Goal: Information Seeking & Learning: Learn about a topic

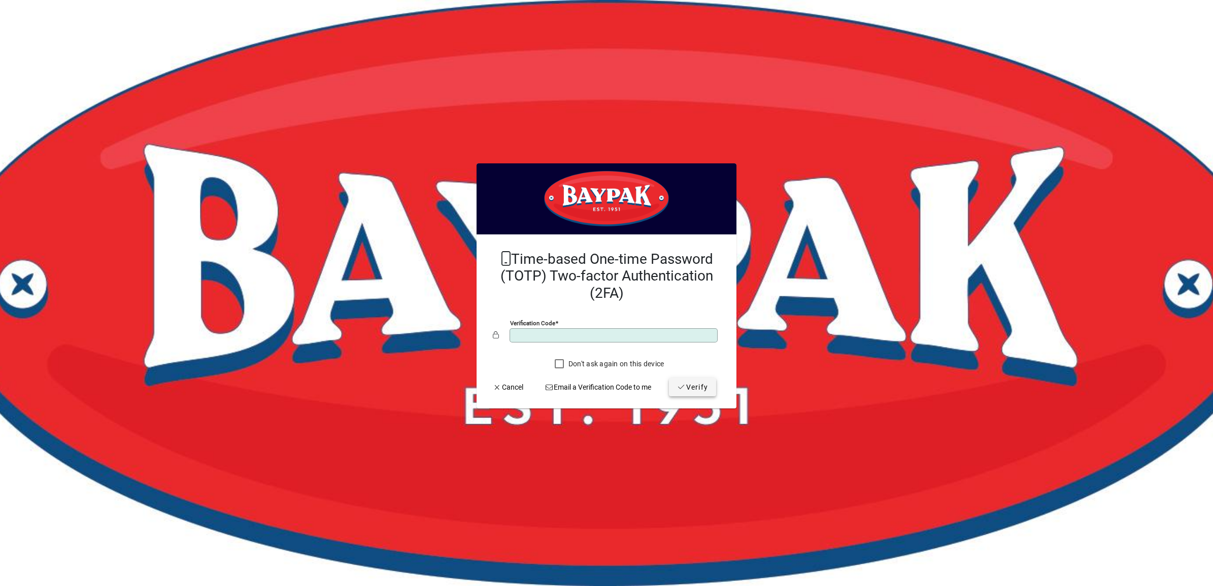
type input "******"
click at [689, 391] on span "Verify" at bounding box center [692, 387] width 31 height 11
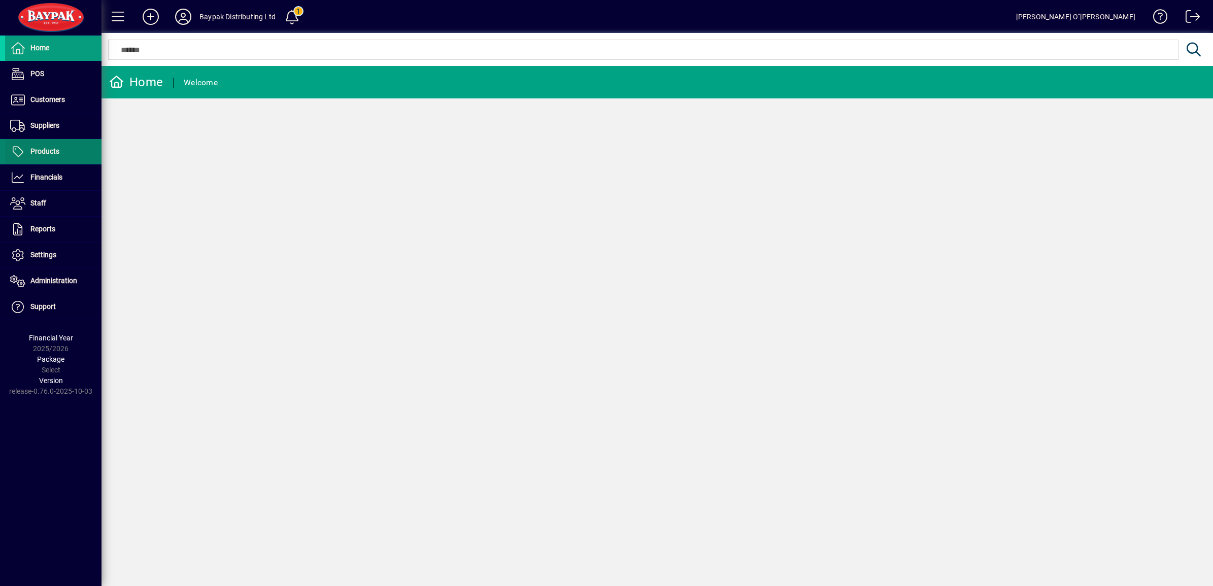
click at [45, 150] on span "Products" at bounding box center [44, 151] width 29 height 8
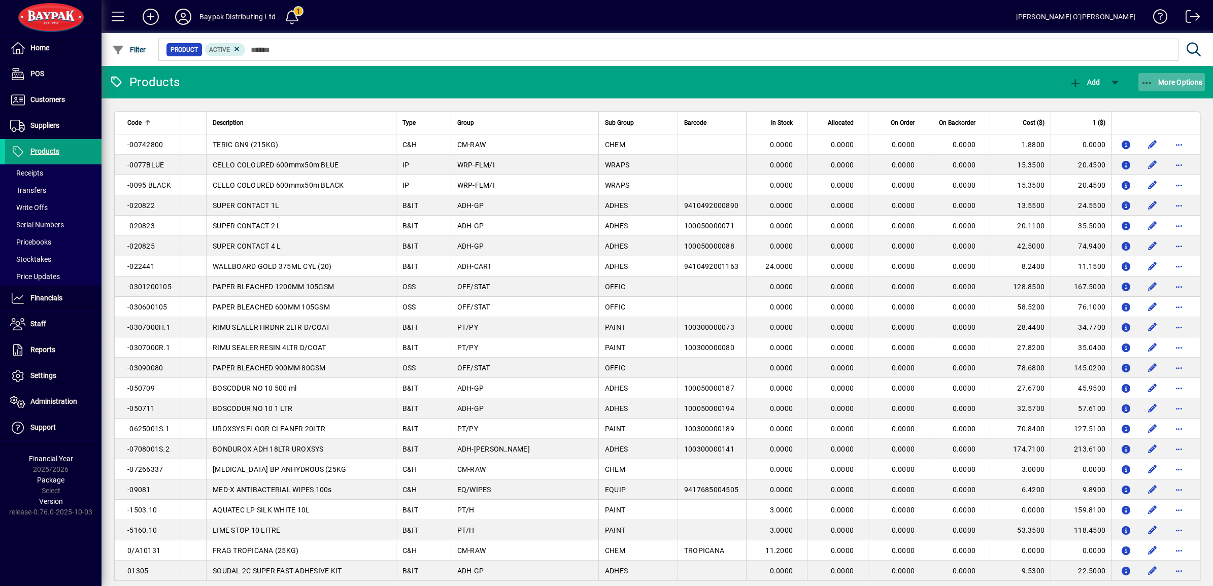
click at [1153, 78] on icon "button" at bounding box center [1147, 83] width 13 height 10
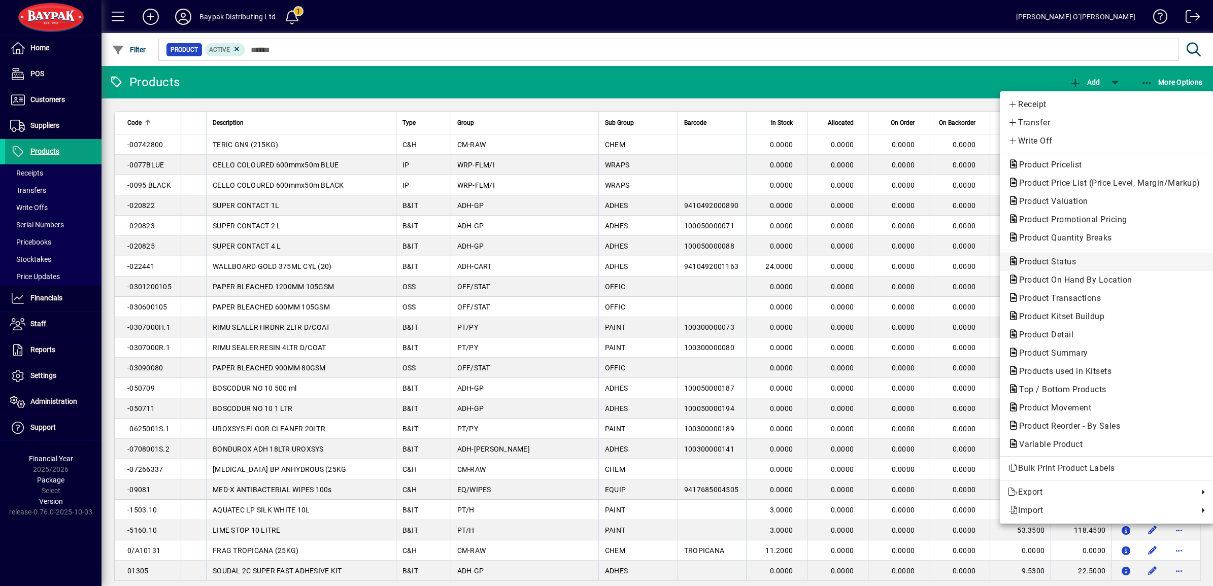
click at [1054, 259] on span "Product Status" at bounding box center [1044, 262] width 73 height 10
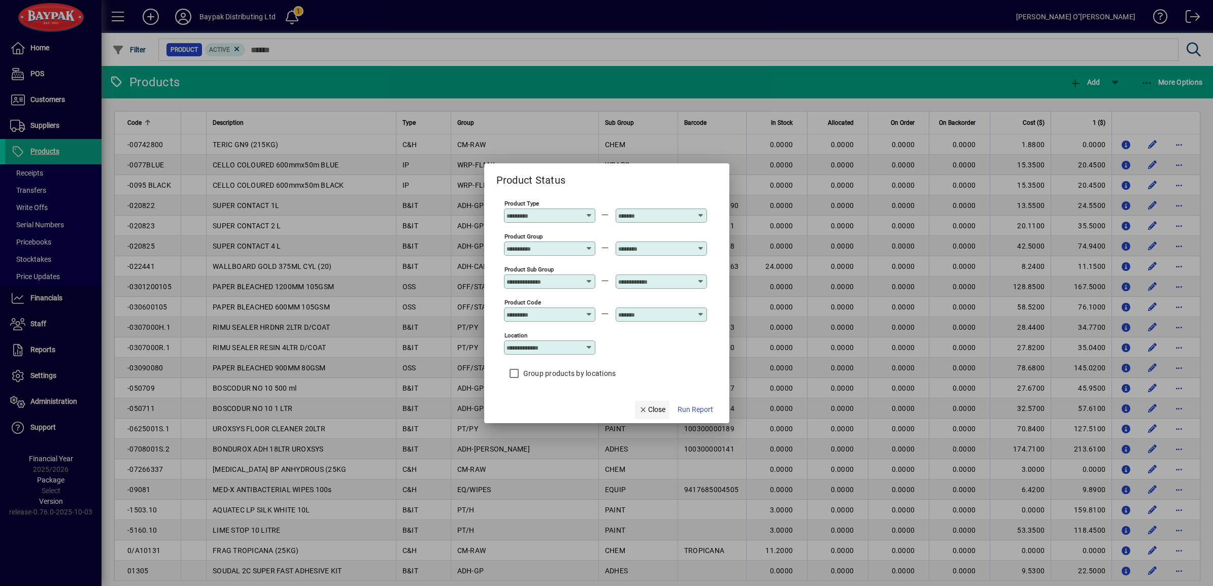
click at [653, 410] on span "Close" at bounding box center [652, 410] width 26 height 11
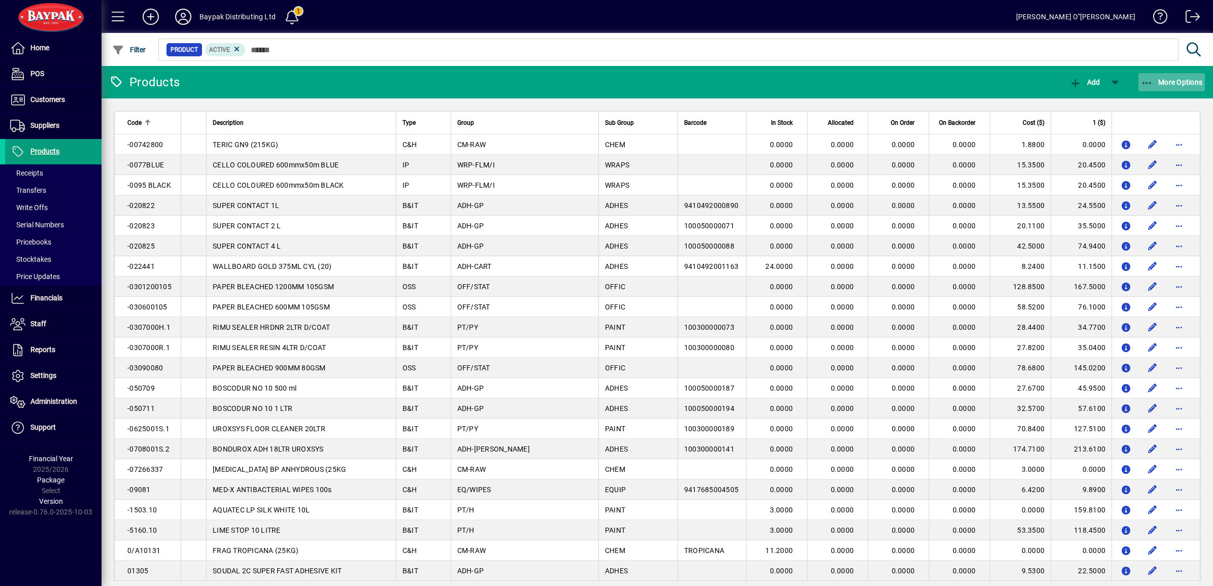
click at [1151, 87] on span "button" at bounding box center [1172, 82] width 67 height 24
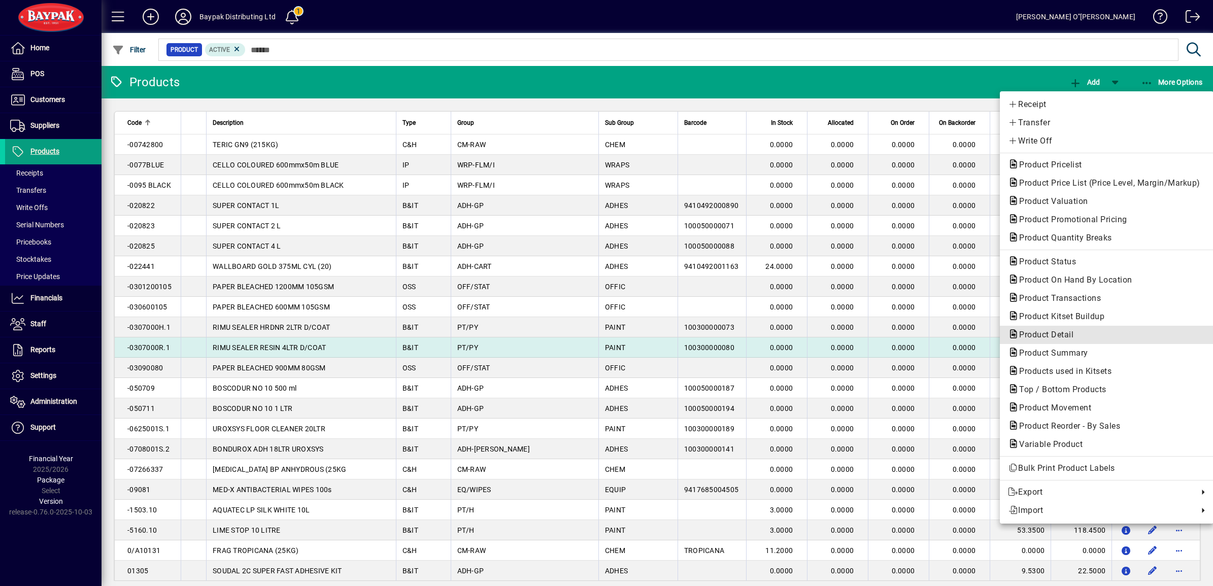
click at [1050, 336] on span "Product Detail" at bounding box center [1043, 335] width 71 height 10
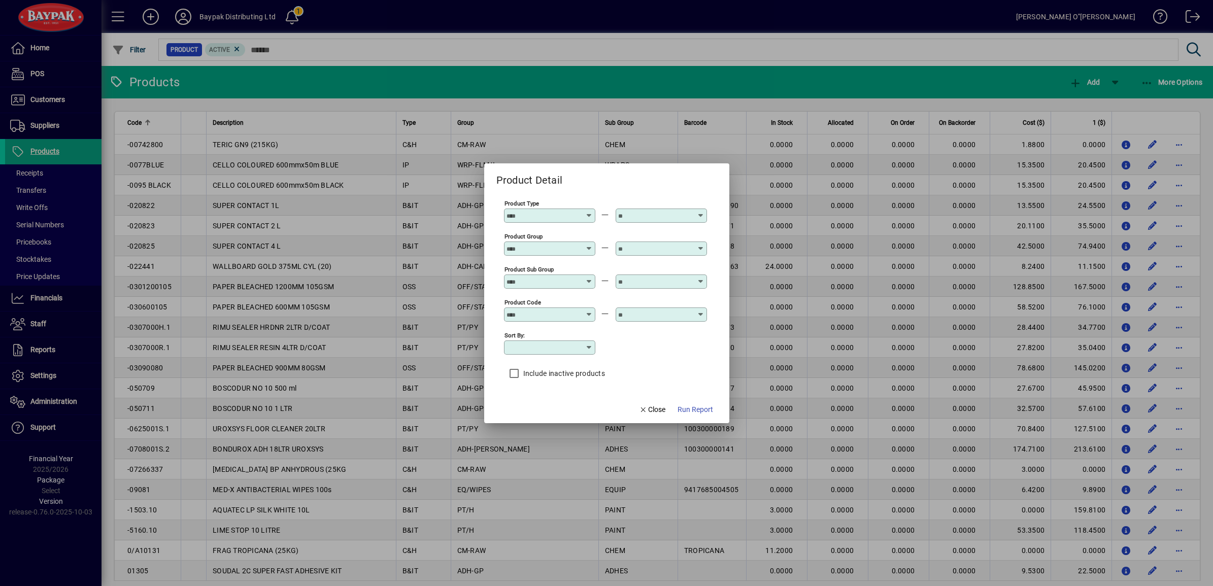
type input "**********"
click at [657, 412] on span "Close" at bounding box center [652, 410] width 26 height 11
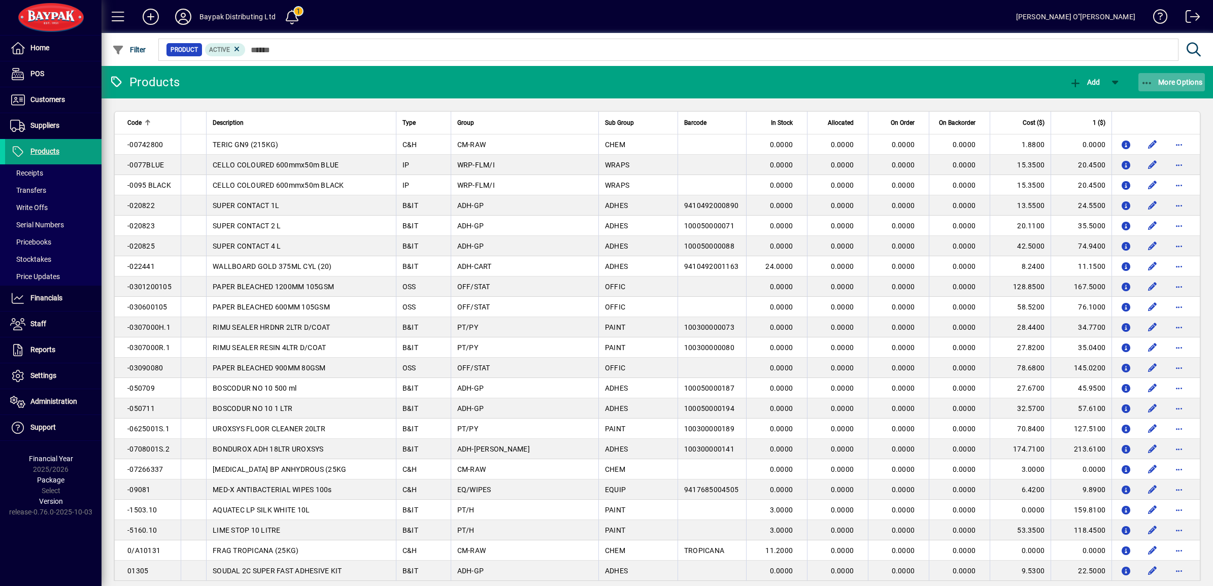
click at [1179, 75] on span "button" at bounding box center [1172, 82] width 67 height 24
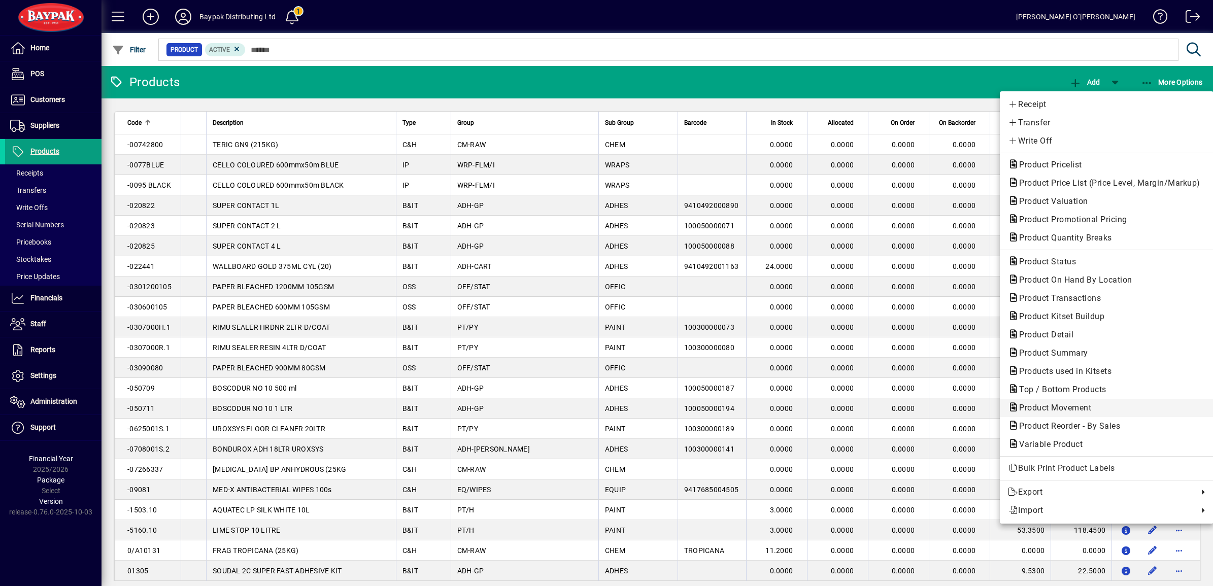
click at [1066, 410] on span "Product Movement" at bounding box center [1052, 408] width 88 height 10
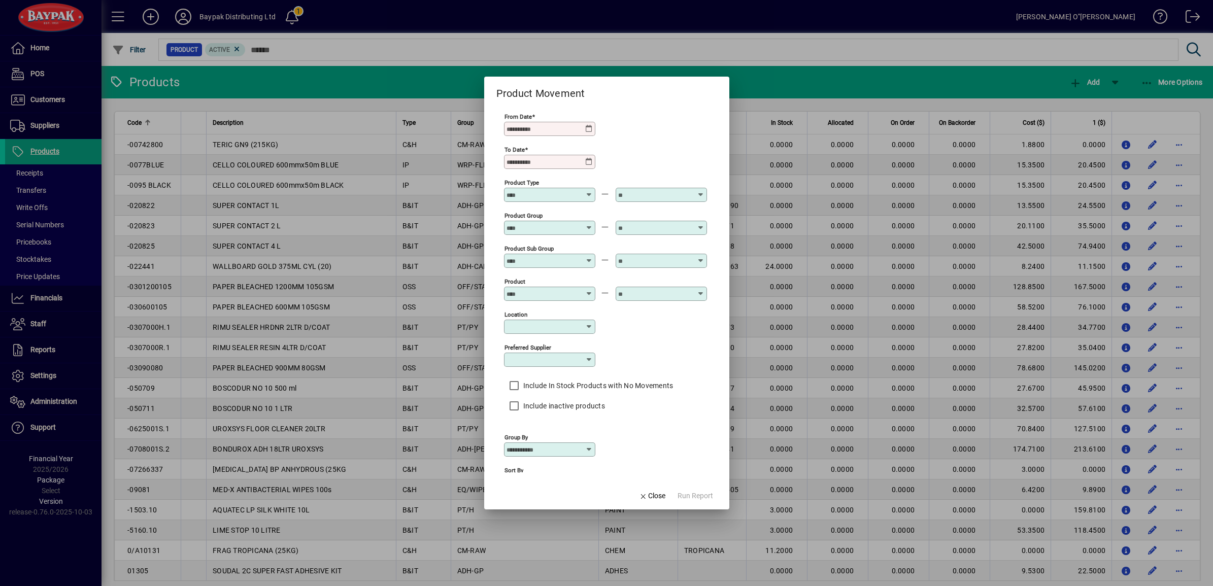
click at [545, 130] on input "From Date" at bounding box center [546, 129] width 79 height 8
type input "**********"
click at [507, 168] on div "To Date" at bounding box center [549, 162] width 91 height 14
click at [509, 163] on input "To Date" at bounding box center [546, 162] width 79 height 8
type input "**********"
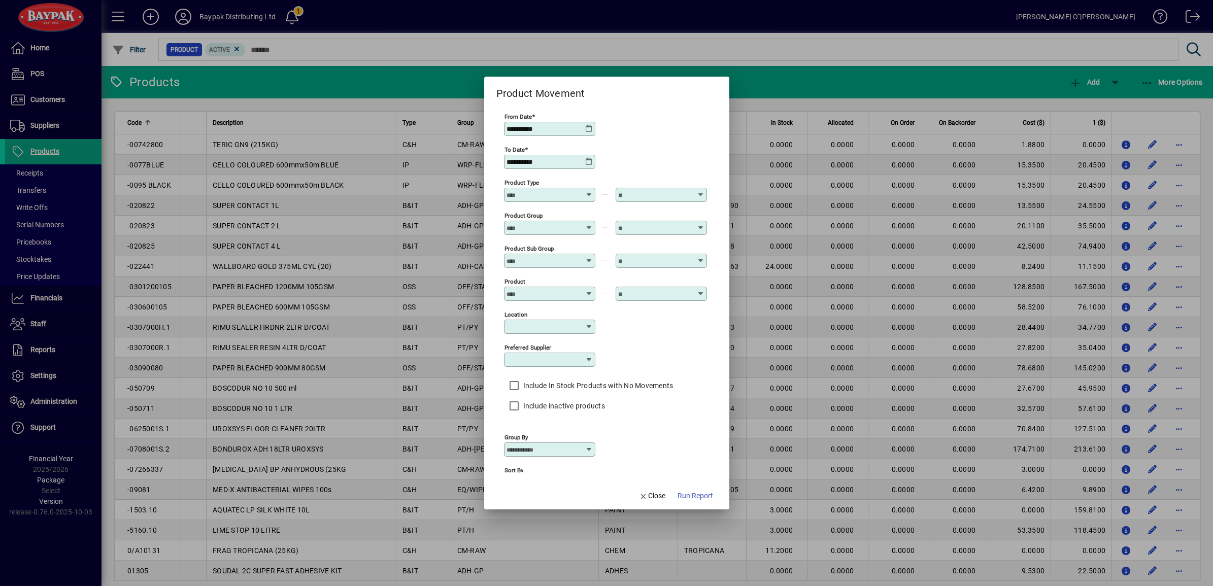
click at [694, 499] on span "Run Report" at bounding box center [696, 496] width 36 height 11
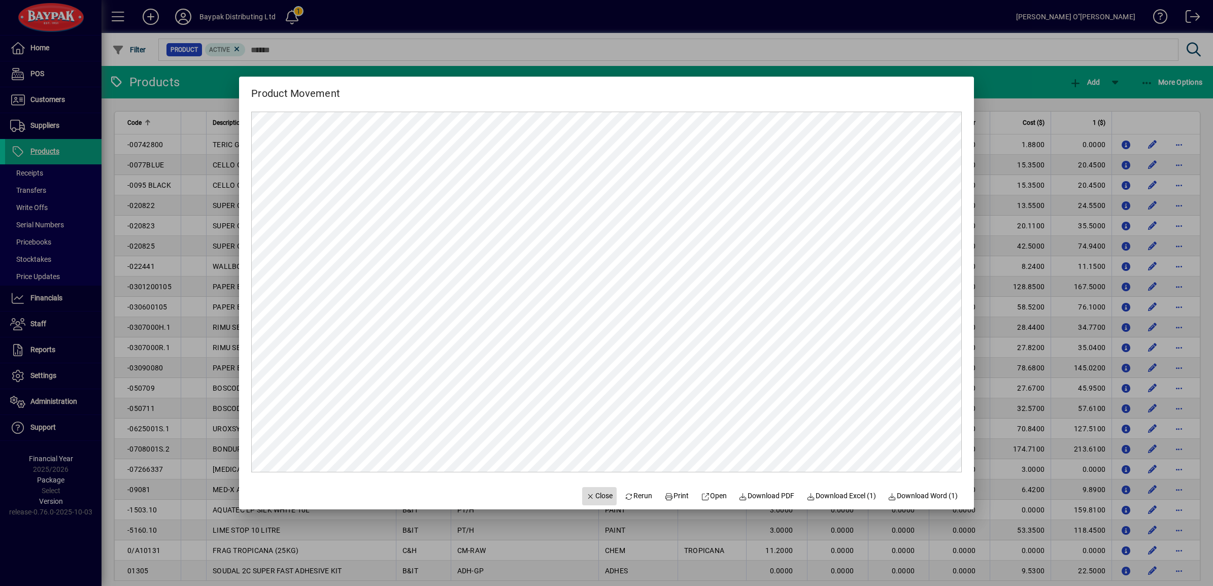
click at [586, 492] on span "Close" at bounding box center [599, 496] width 26 height 11
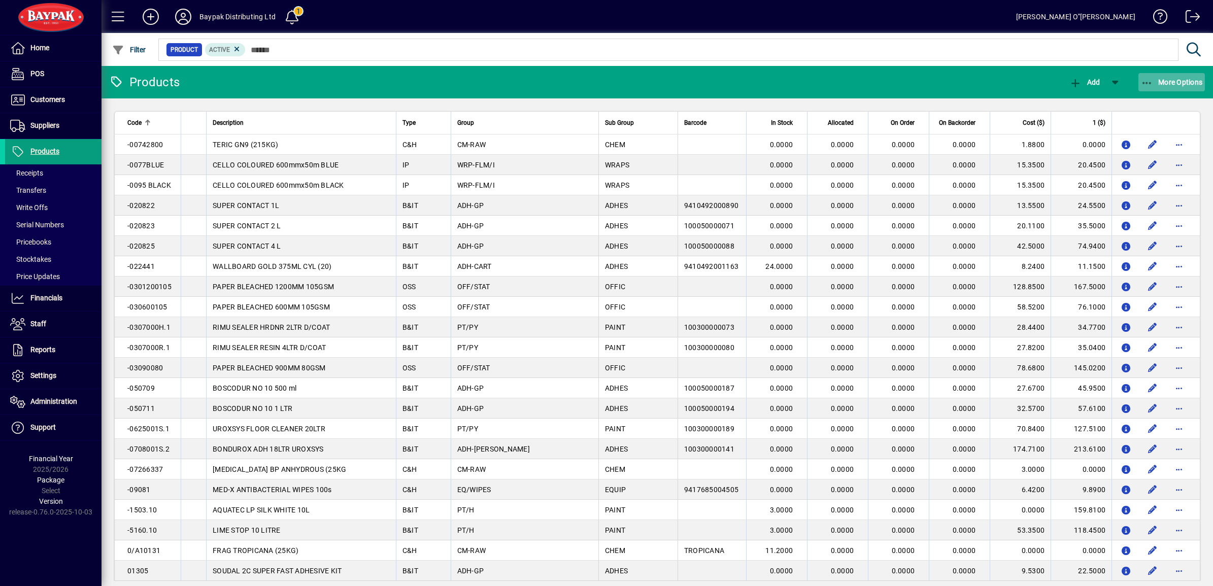
click at [1189, 90] on span "button" at bounding box center [1172, 82] width 67 height 24
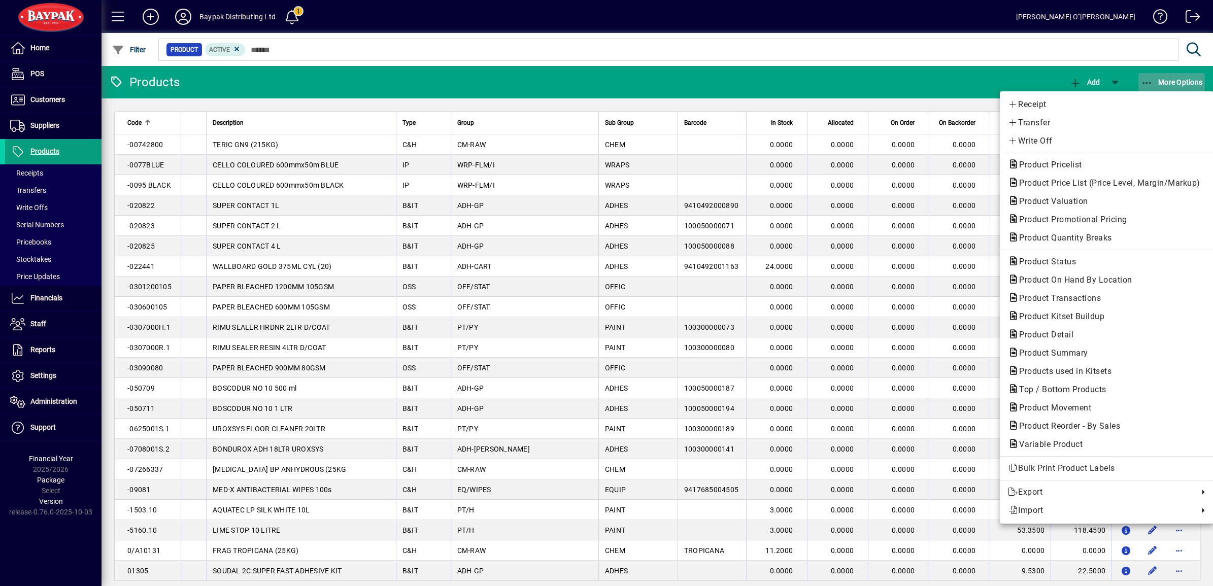
drag, startPoint x: 1183, startPoint y: 85, endPoint x: 1172, endPoint y: 87, distance: 11.8
click at [1183, 85] on div at bounding box center [606, 293] width 1213 height 586
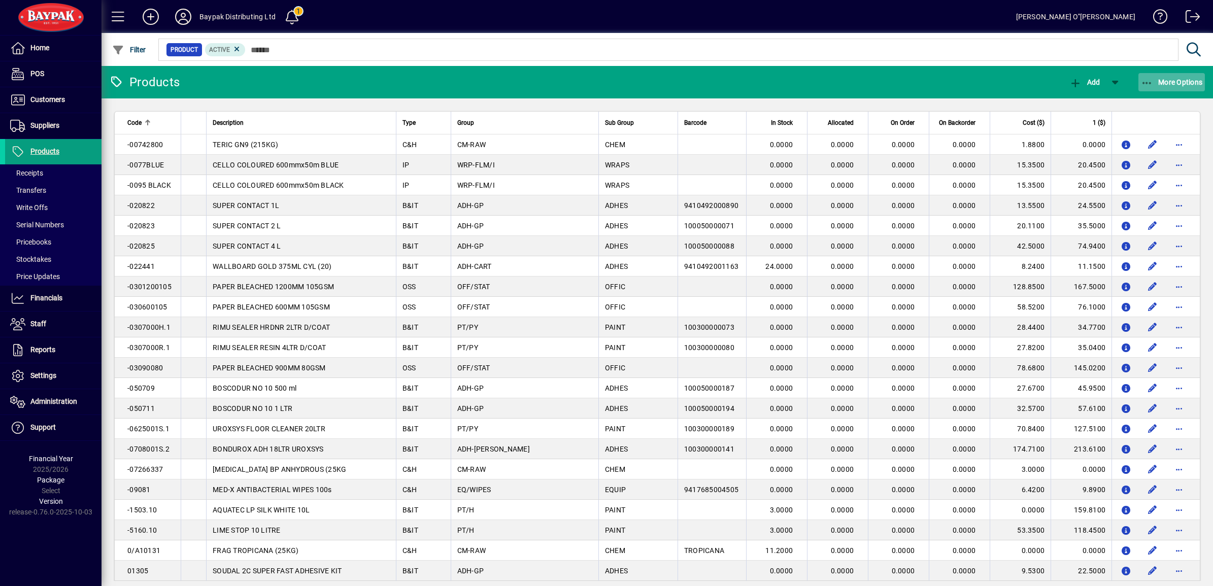
click at [1178, 87] on span "button" at bounding box center [1172, 82] width 67 height 24
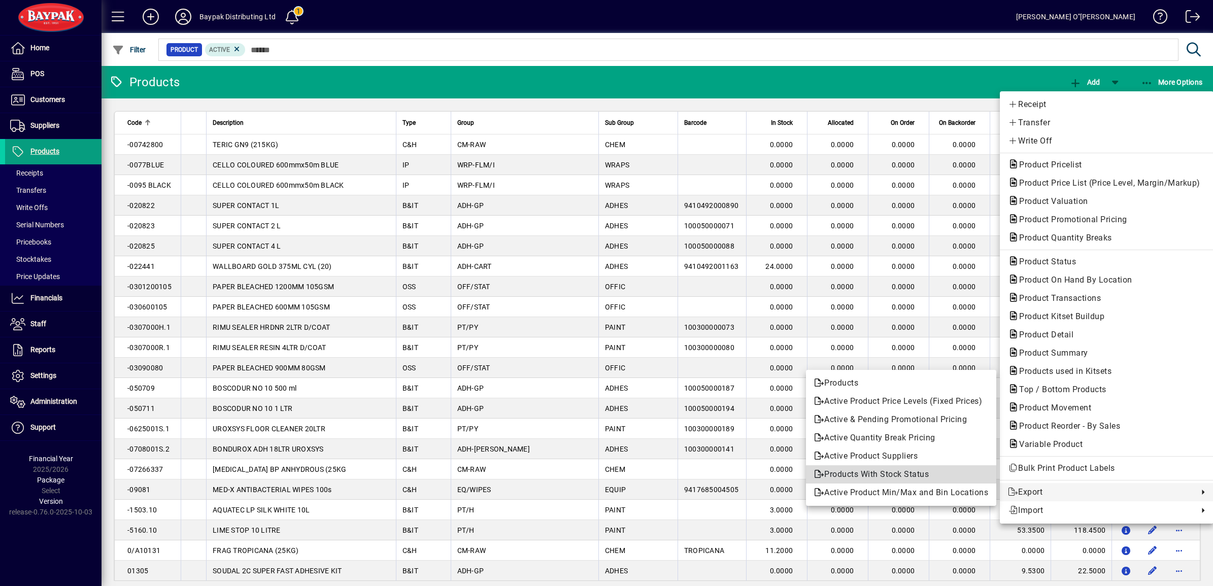
click at [876, 476] on span "Products With Stock Status" at bounding box center [901, 475] width 174 height 12
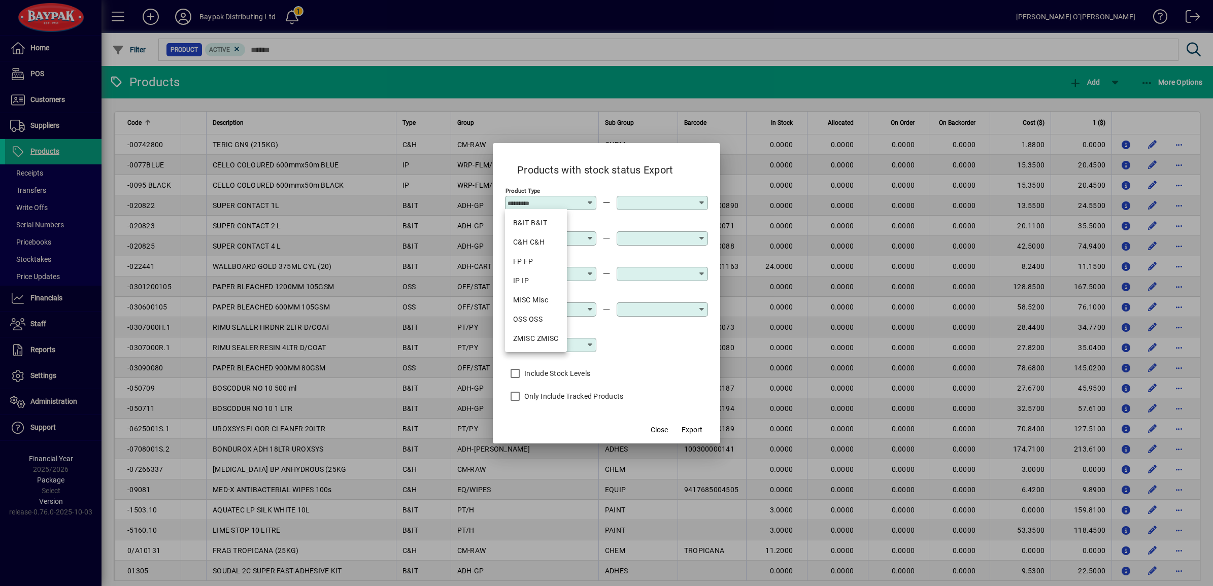
click at [582, 179] on h2 "Products with stock status Export" at bounding box center [595, 167] width 180 height 29
click at [695, 432] on span "Export" at bounding box center [692, 430] width 21 height 11
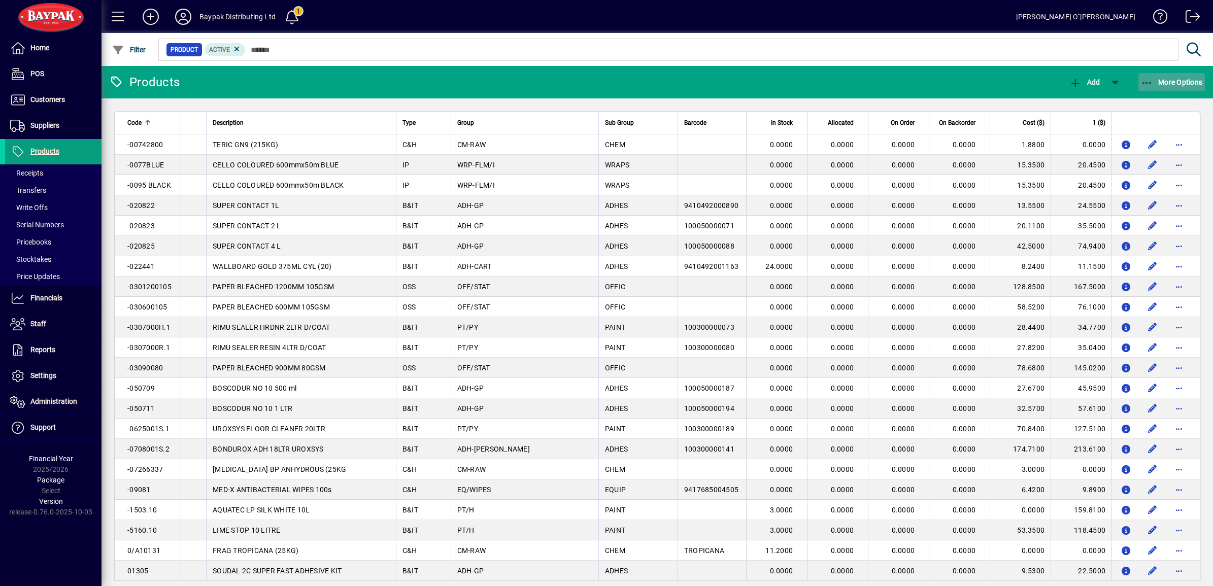
click at [1157, 80] on span "More Options" at bounding box center [1172, 82] width 62 height 8
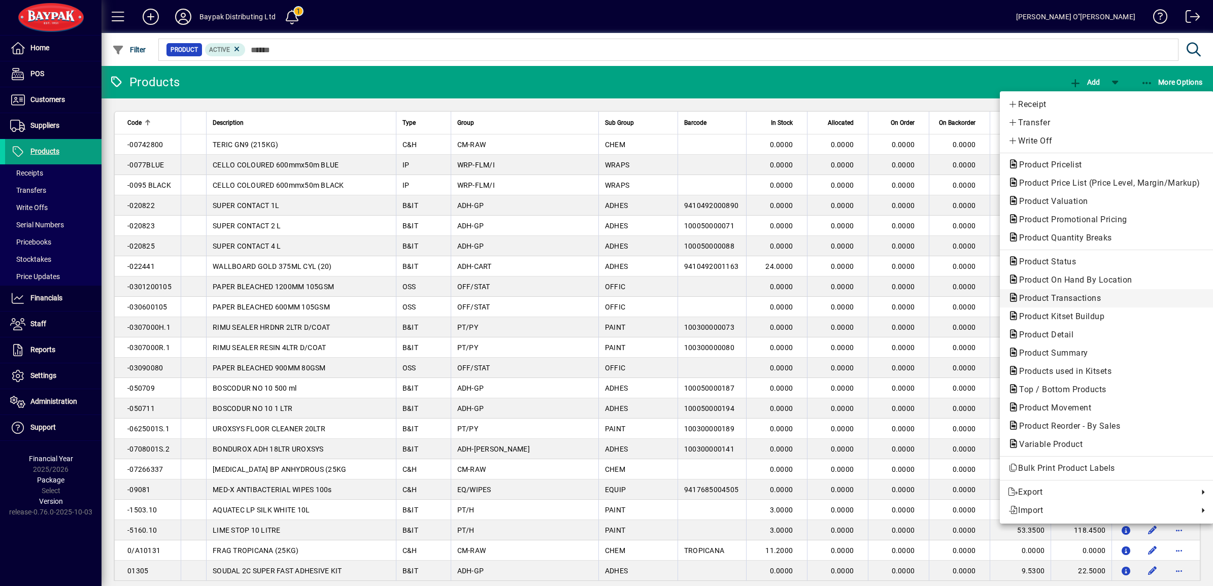
click at [1057, 294] on span "Product Transactions" at bounding box center [1057, 298] width 98 height 10
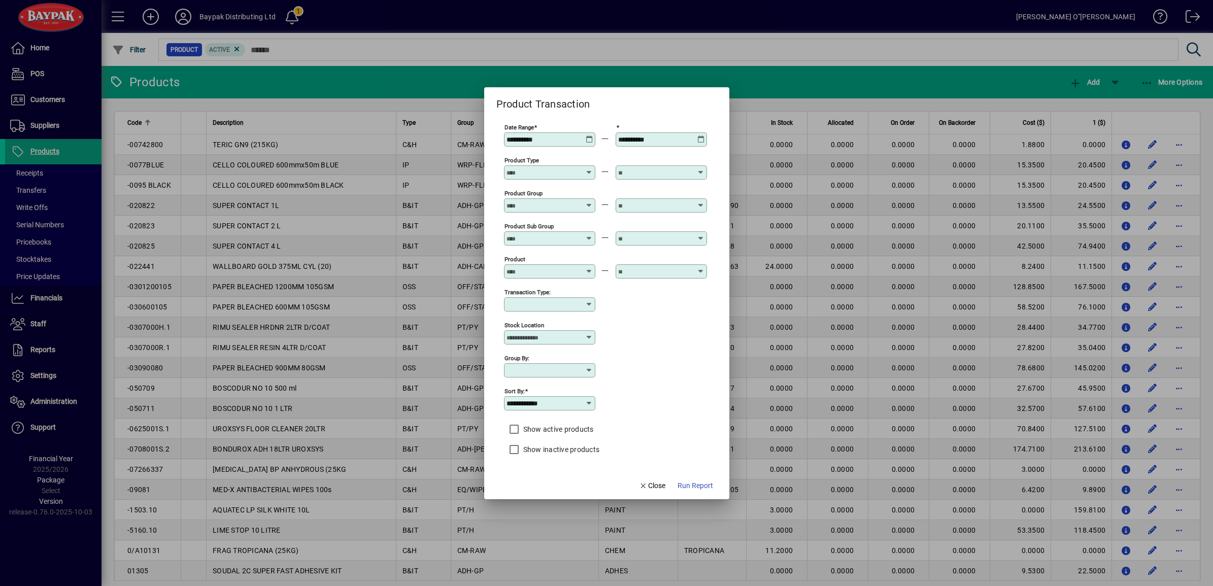
click at [652, 328] on div "Stock Location" at bounding box center [605, 336] width 203 height 33
click at [642, 400] on div "**********" at bounding box center [605, 402] width 203 height 33
click at [689, 485] on span "Run Report" at bounding box center [696, 486] width 36 height 11
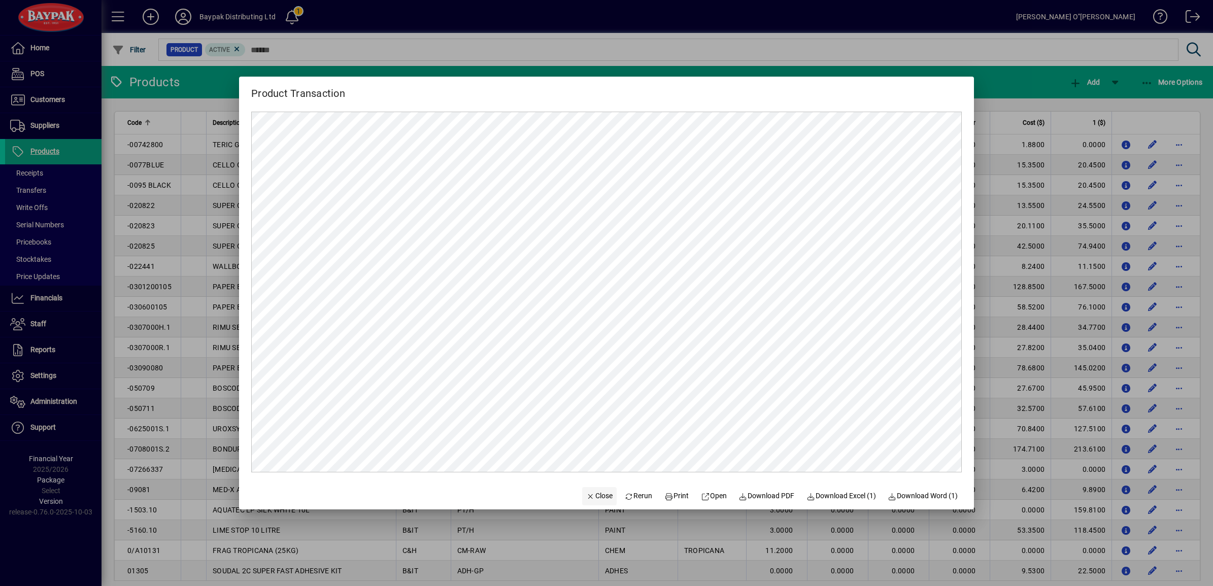
click at [586, 496] on span "Close" at bounding box center [599, 496] width 26 height 11
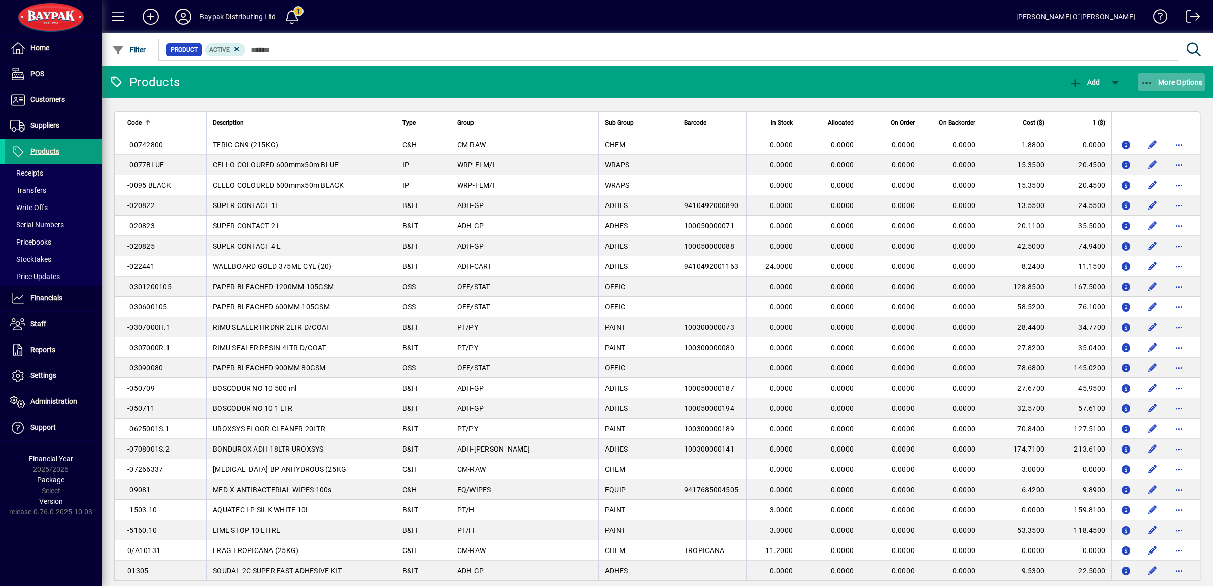
click at [1165, 80] on span "More Options" at bounding box center [1172, 82] width 62 height 8
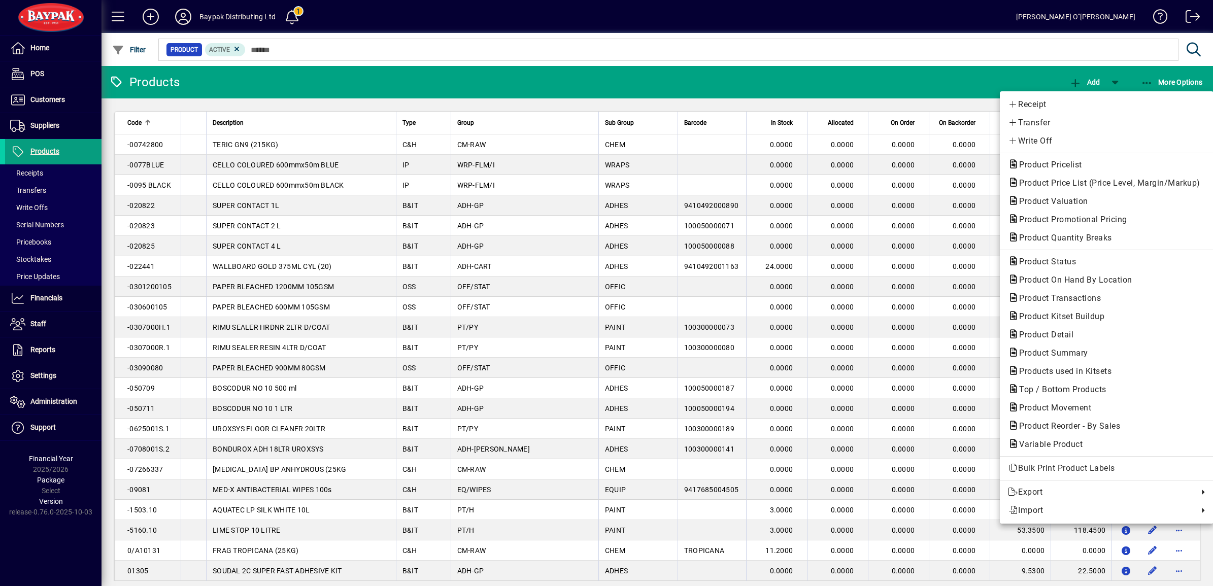
click at [41, 99] on div at bounding box center [606, 293] width 1213 height 586
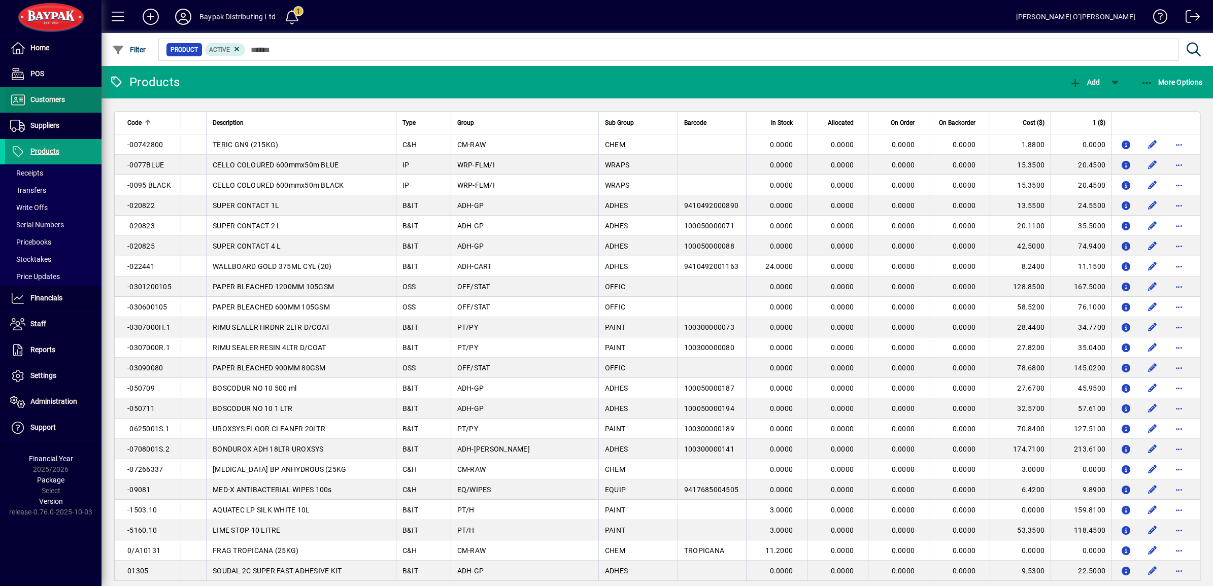
click at [42, 99] on span "Customers" at bounding box center [47, 99] width 35 height 8
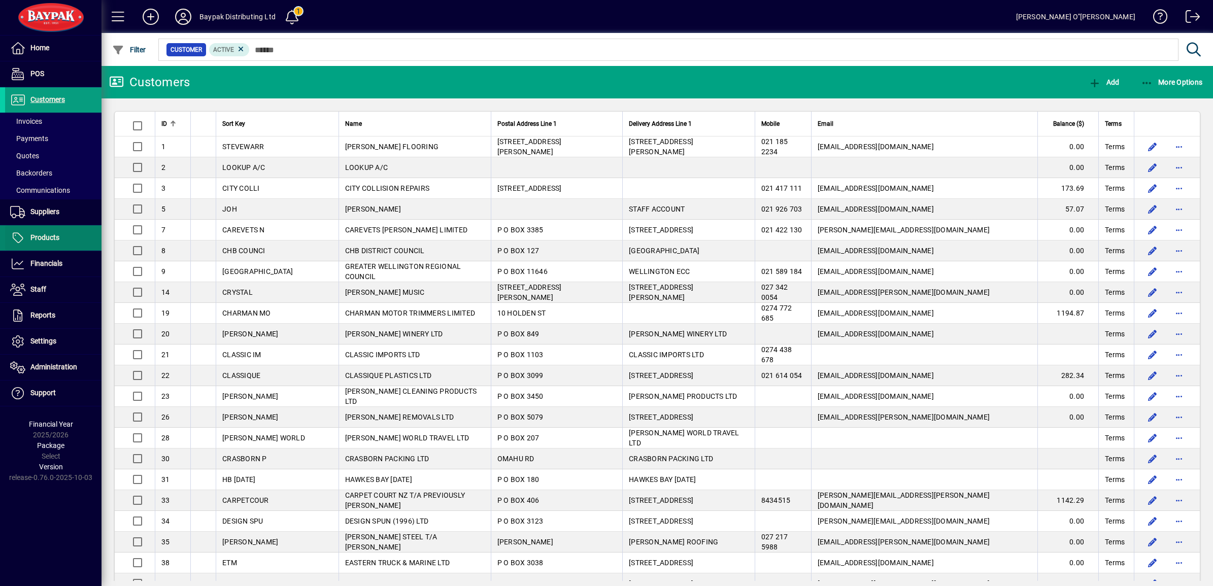
click at [42, 234] on span "Products" at bounding box center [44, 237] width 29 height 8
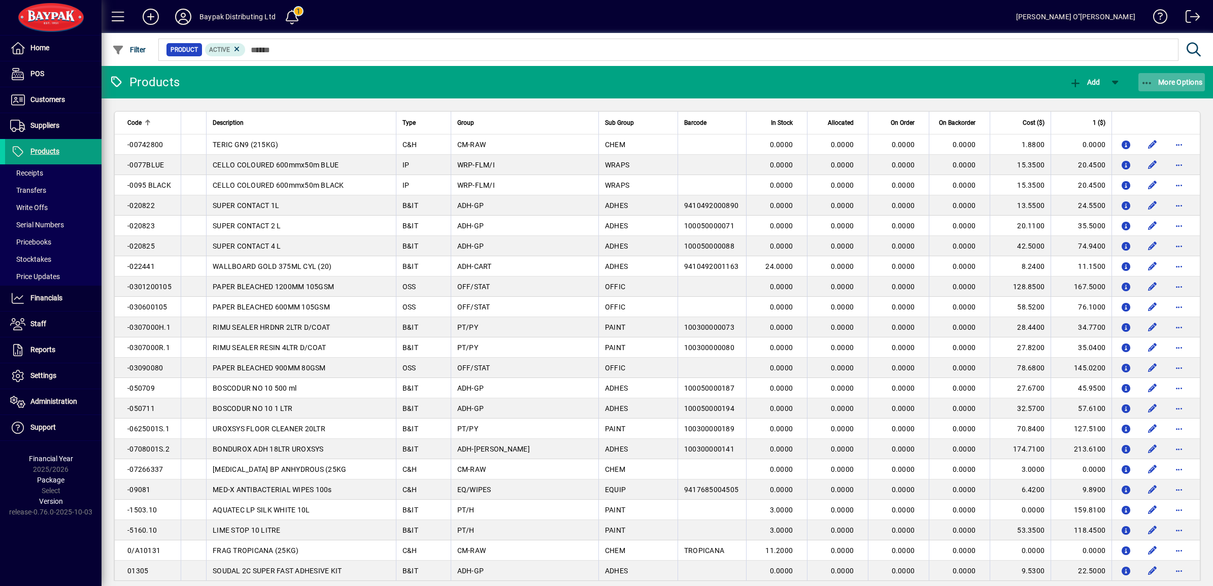
click at [1159, 75] on span "button" at bounding box center [1172, 82] width 67 height 24
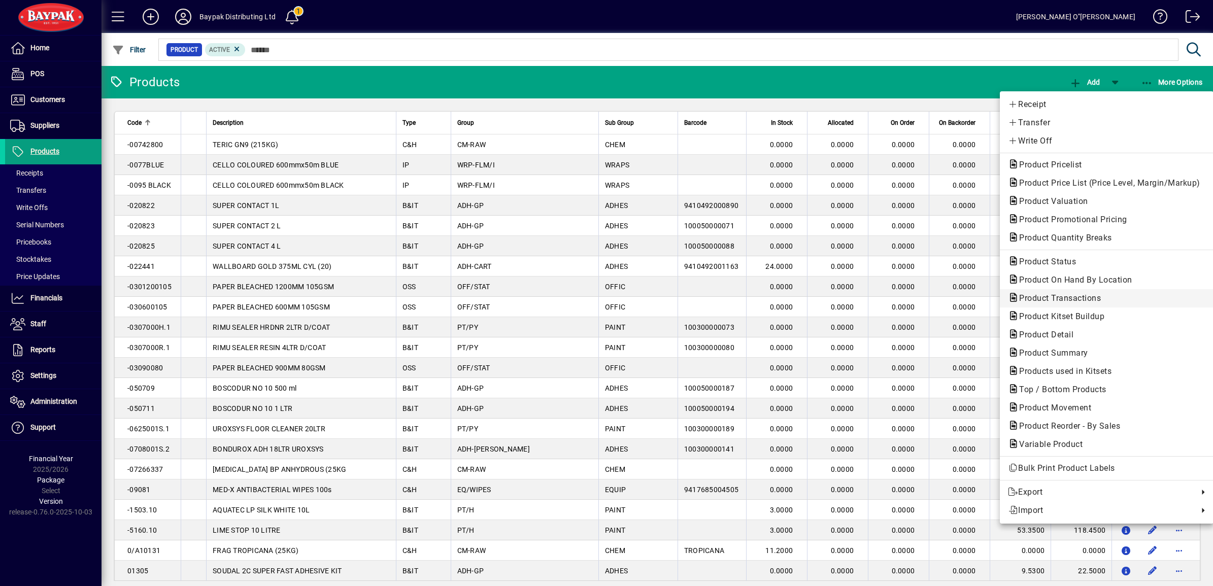
click at [1078, 296] on span "Product Transactions" at bounding box center [1057, 298] width 98 height 10
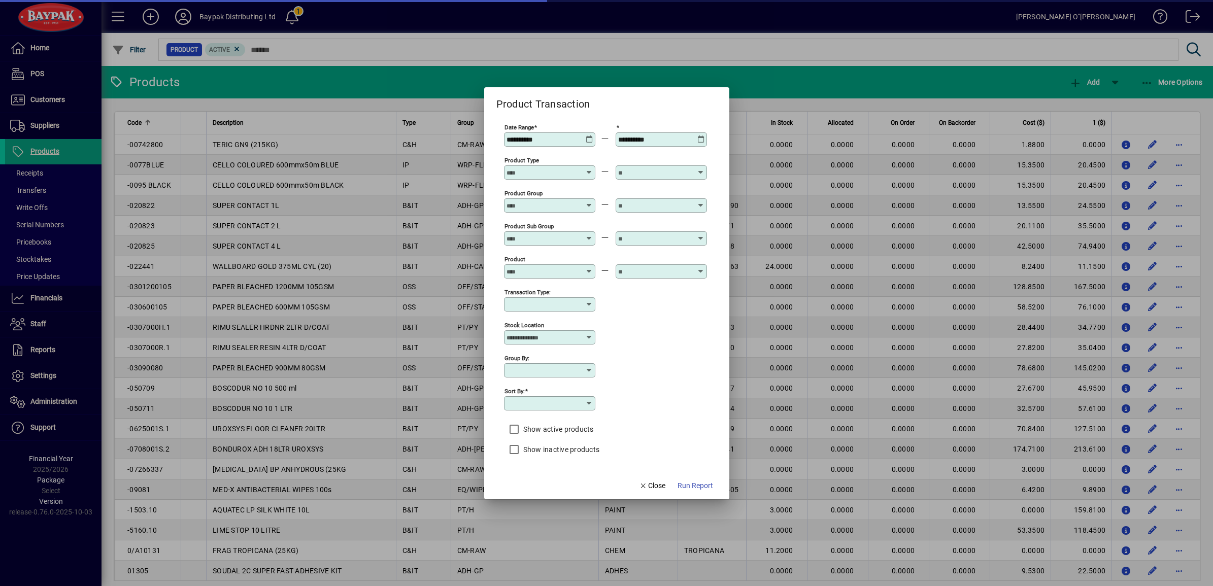
type input "**********"
click at [649, 389] on div "**********" at bounding box center [605, 402] width 203 height 33
click at [761, 87] on div at bounding box center [606, 293] width 1213 height 586
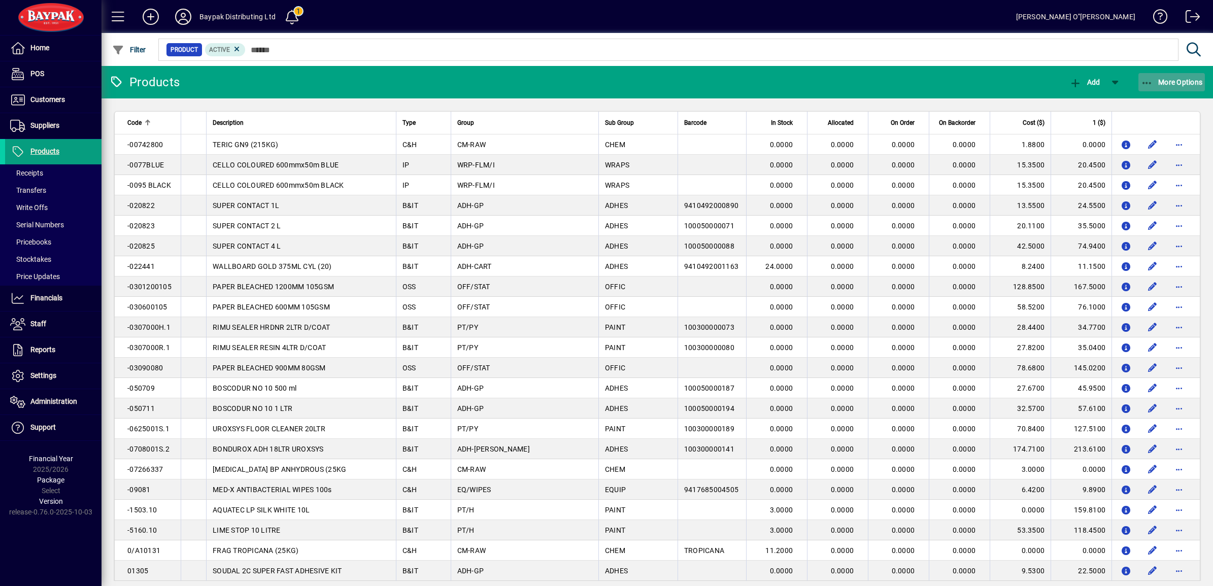
click at [1139, 80] on span "button" at bounding box center [1172, 82] width 67 height 24
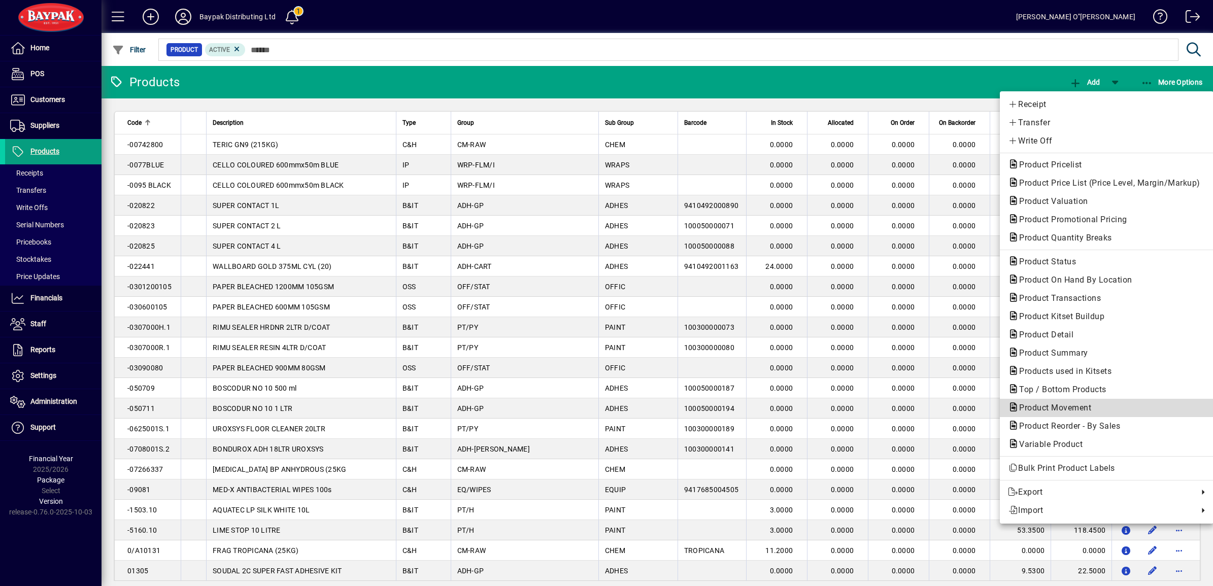
click at [1057, 412] on span "Product Movement" at bounding box center [1052, 408] width 88 height 10
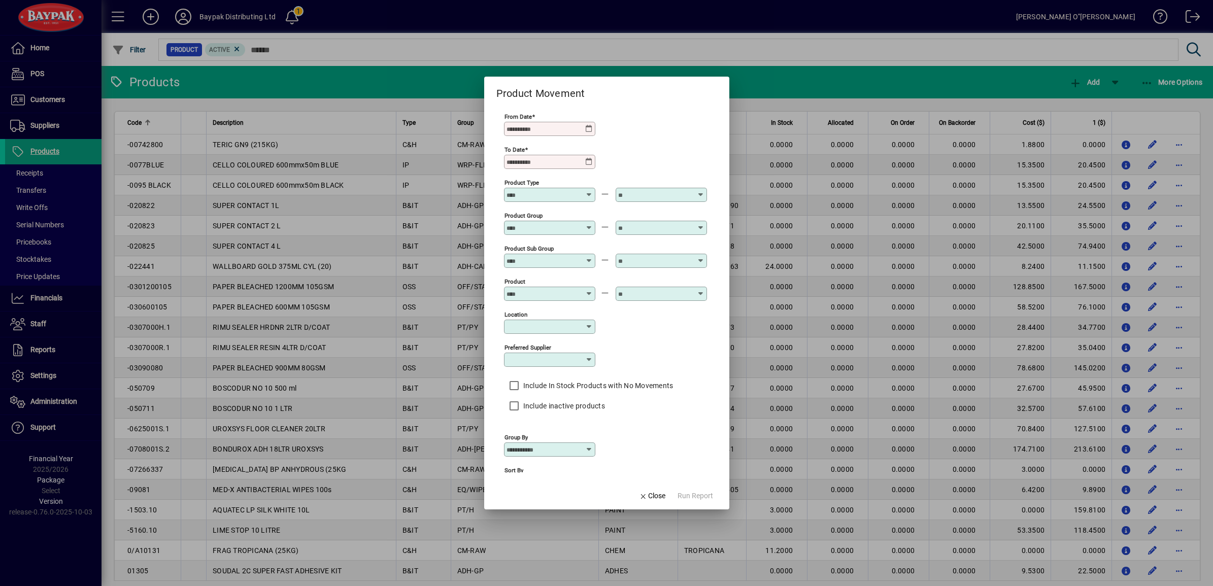
click at [656, 334] on div "Location" at bounding box center [605, 326] width 203 height 33
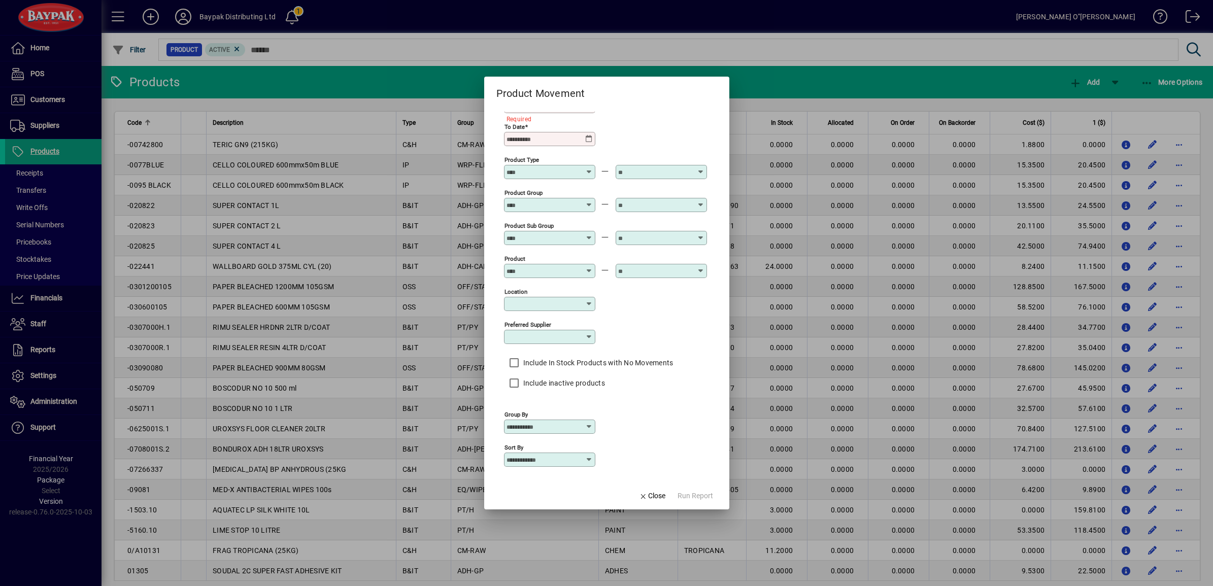
scroll to position [32, 0]
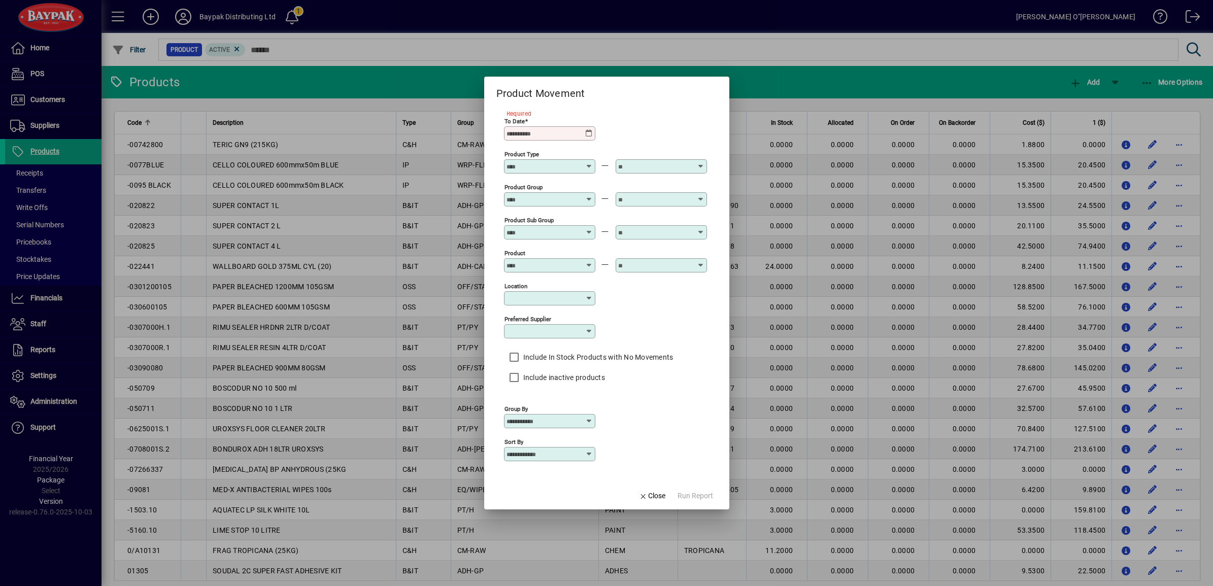
click at [580, 425] on div "Group By" at bounding box center [549, 421] width 91 height 14
click at [639, 390] on div "From Date Required To Date Product Type Product Group Product Sub Group Product…" at bounding box center [605, 276] width 203 height 387
click at [556, 456] on input "Sort By" at bounding box center [546, 454] width 79 height 8
click at [632, 413] on div "Group By" at bounding box center [605, 420] width 203 height 33
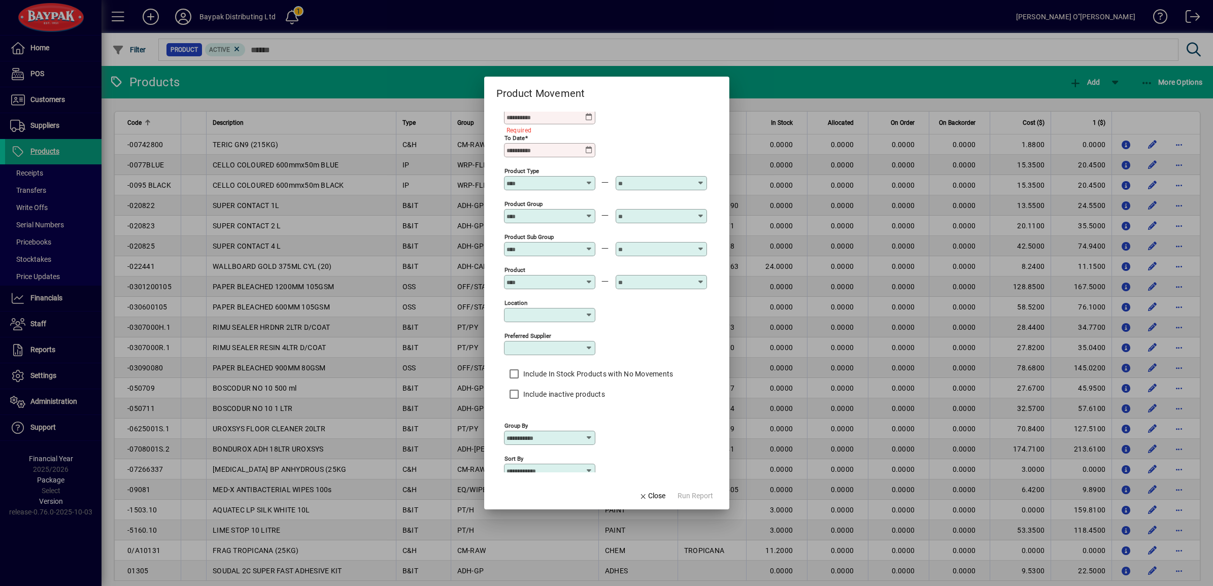
scroll to position [0, 0]
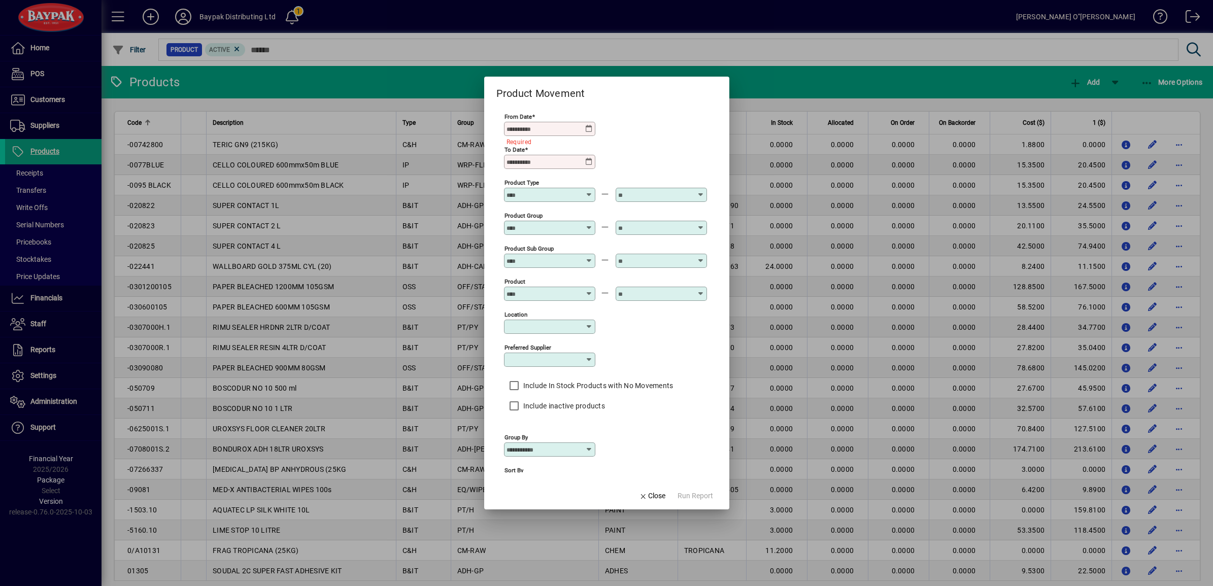
click at [531, 129] on input "From Date" at bounding box center [546, 129] width 79 height 8
click at [536, 166] on div "To Date" at bounding box center [549, 162] width 91 height 14
click at [519, 121] on div "From Date" at bounding box center [549, 124] width 91 height 24
click at [508, 128] on input "From Date" at bounding box center [546, 129] width 79 height 8
type input "**********"
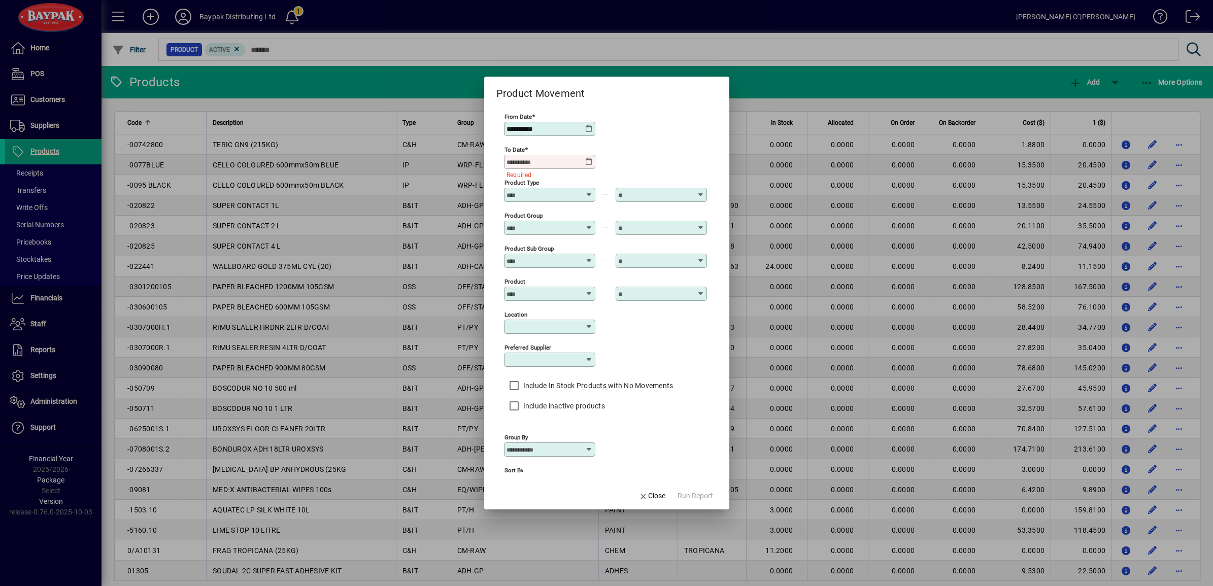
click at [510, 162] on input "To Date" at bounding box center [546, 162] width 79 height 8
type input "**********"
click at [705, 500] on span "Run Report" at bounding box center [696, 496] width 36 height 11
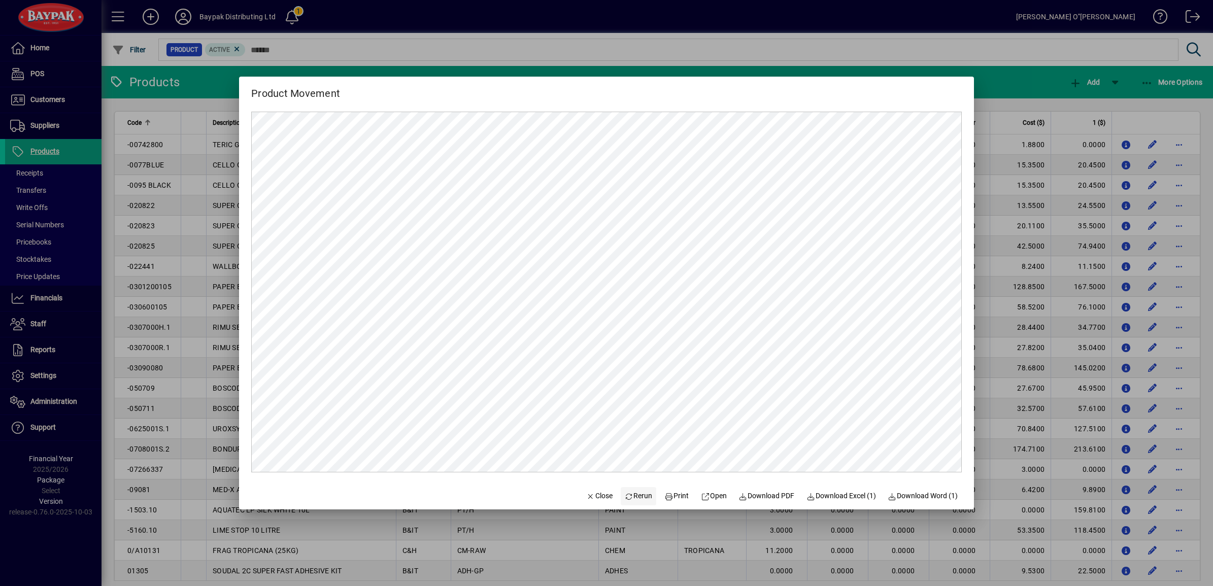
click at [625, 499] on icon at bounding box center [629, 496] width 9 height 7
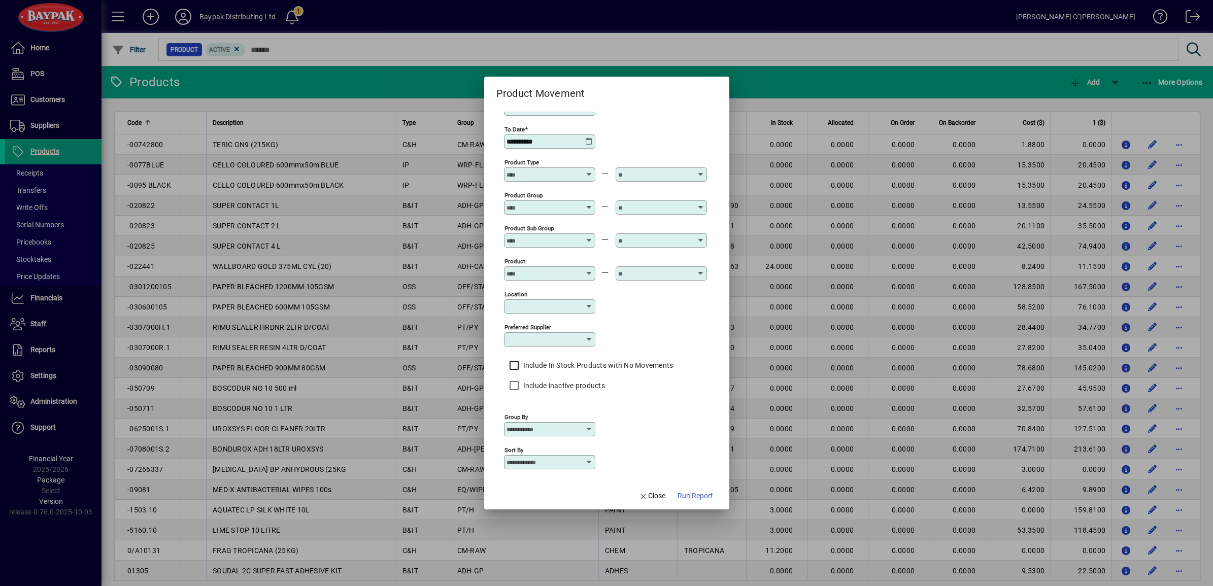
scroll to position [32, 0]
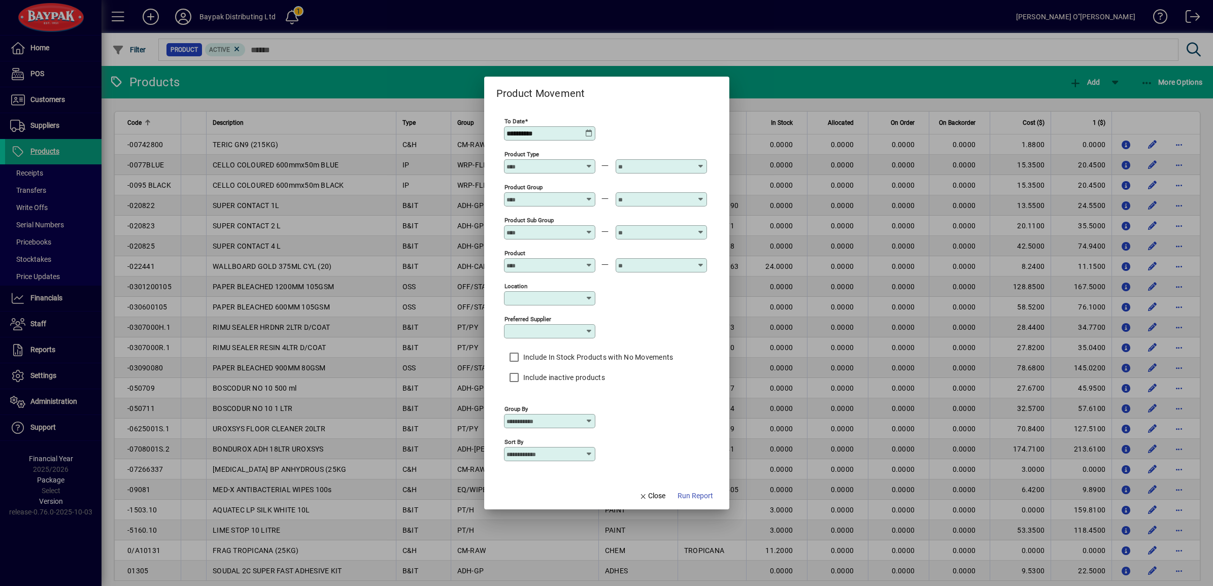
click at [554, 456] on input "Sort By" at bounding box center [546, 454] width 79 height 8
click at [555, 452] on input "Sort By" at bounding box center [546, 454] width 79 height 8
click at [560, 420] on input "Group By" at bounding box center [546, 421] width 79 height 8
click at [550, 462] on div "Product Group" at bounding box center [557, 460] width 92 height 11
type input "**********"
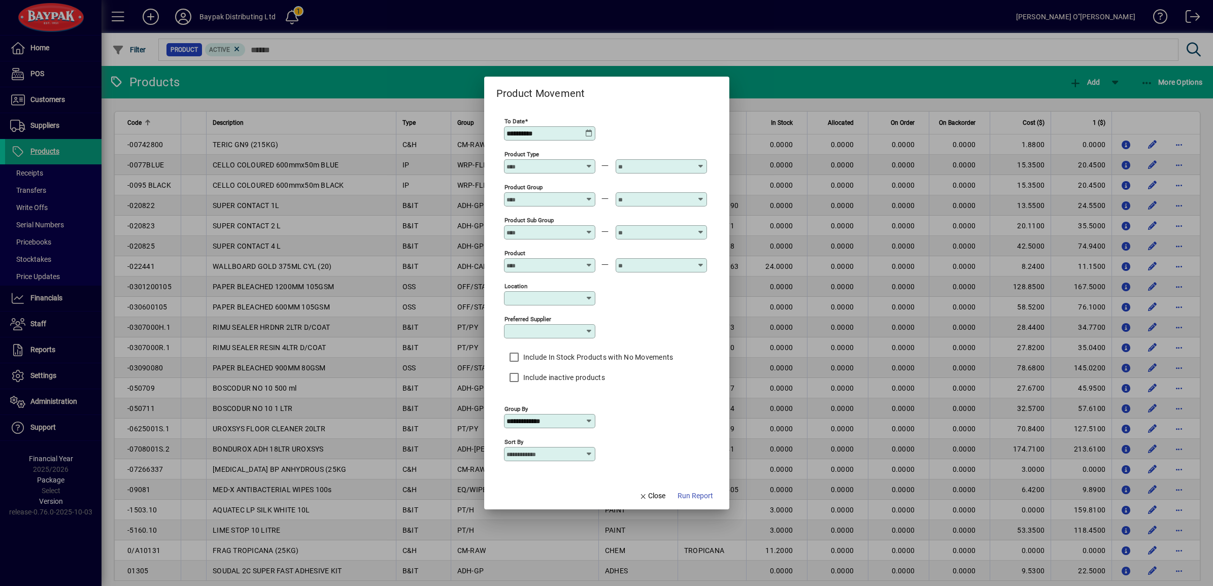
click at [633, 390] on div "**********" at bounding box center [605, 276] width 203 height 387
click at [694, 497] on span "Run Report" at bounding box center [696, 496] width 36 height 11
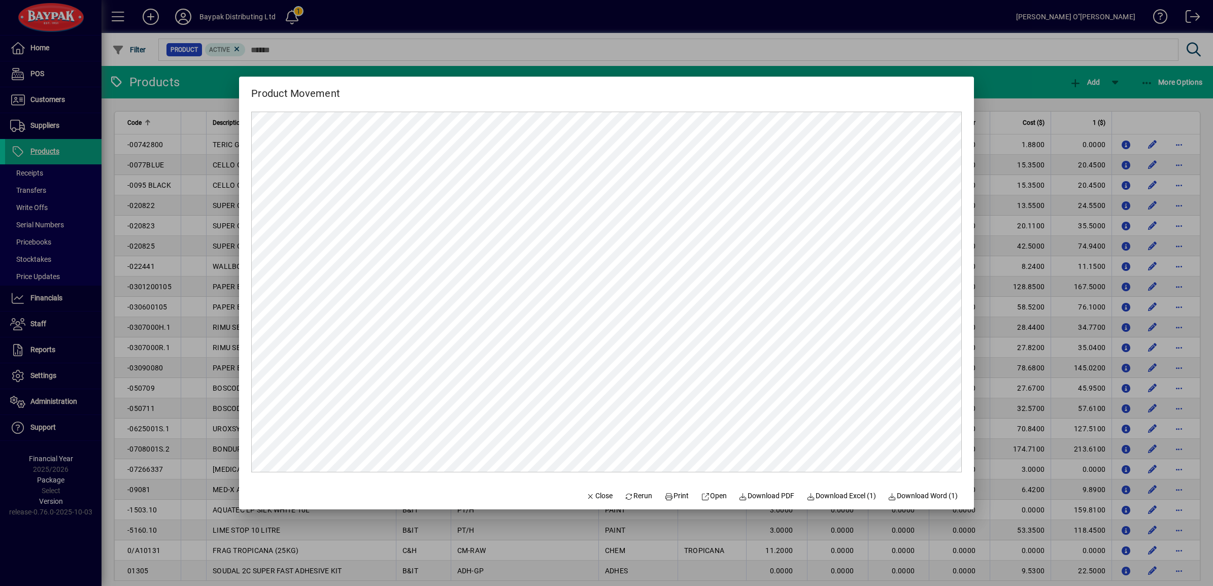
scroll to position [0, 0]
click at [638, 494] on span "Rerun" at bounding box center [639, 496] width 28 height 11
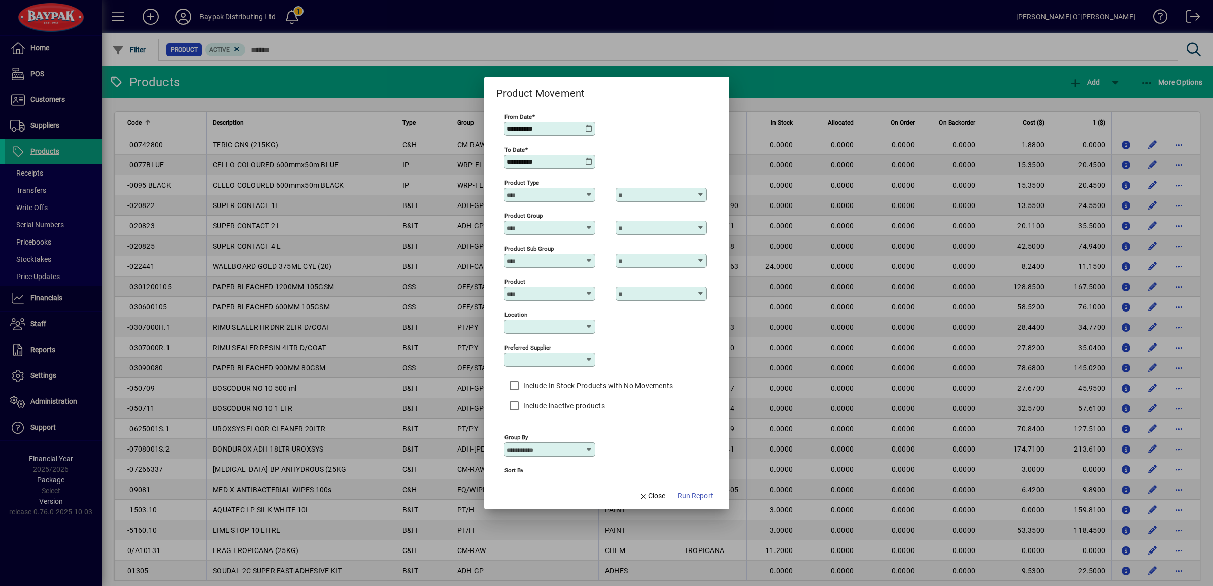
type input "**********"
click at [527, 388] on label "Include In Stock Products with No Movements" at bounding box center [597, 386] width 152 height 10
click at [694, 496] on span "Run Report" at bounding box center [696, 496] width 36 height 11
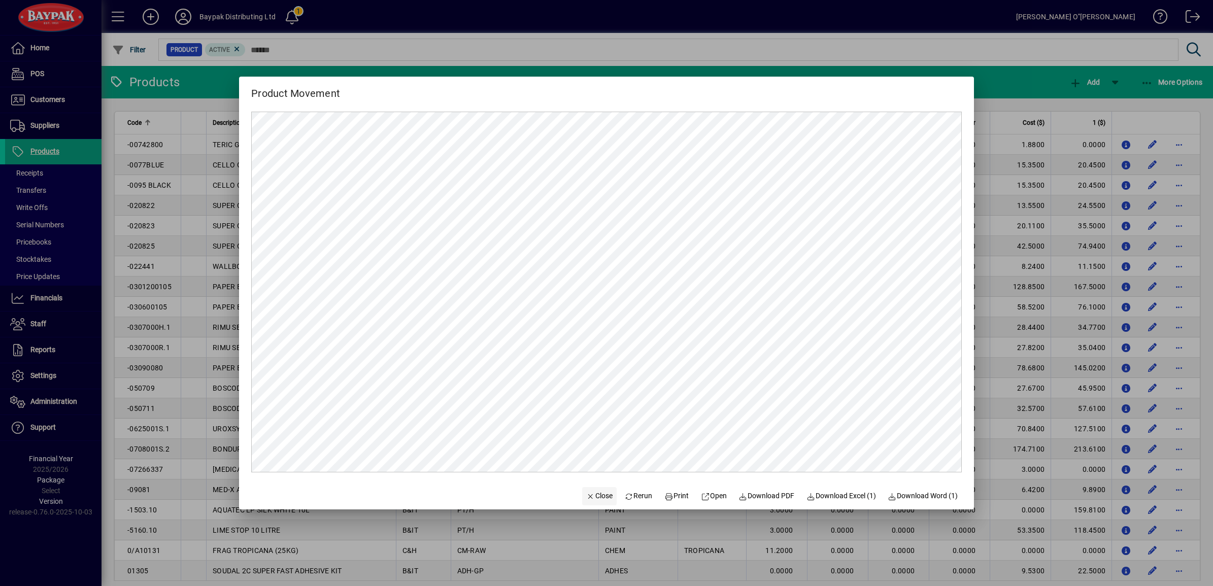
click at [590, 494] on span "Close" at bounding box center [599, 496] width 26 height 11
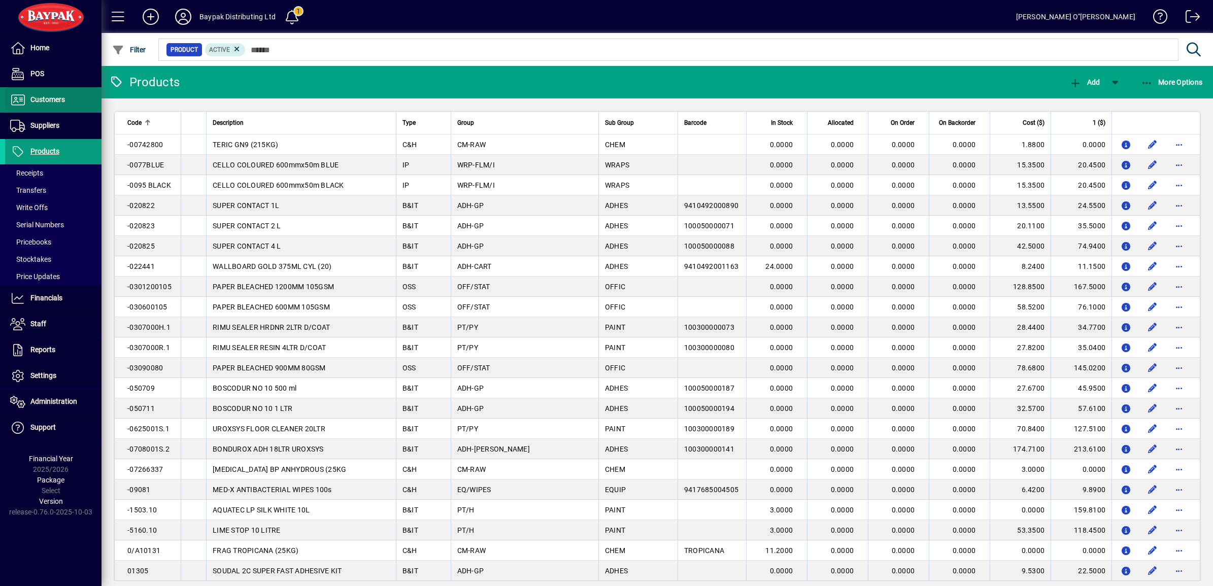
click at [60, 102] on span "Customers" at bounding box center [47, 99] width 35 height 8
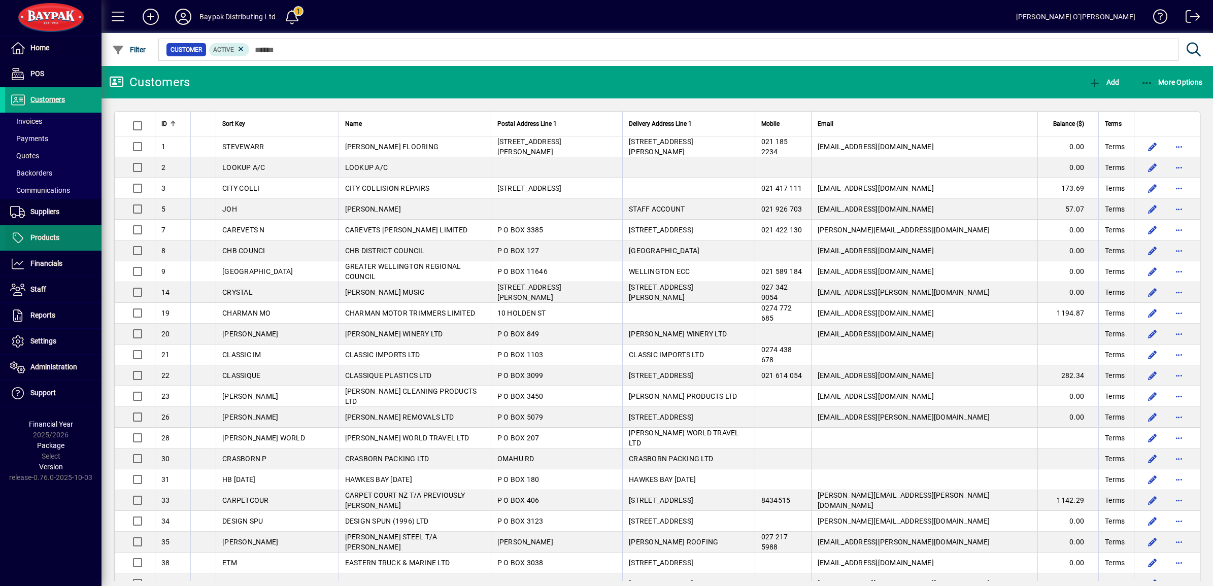
click at [47, 240] on span "Products" at bounding box center [44, 237] width 29 height 8
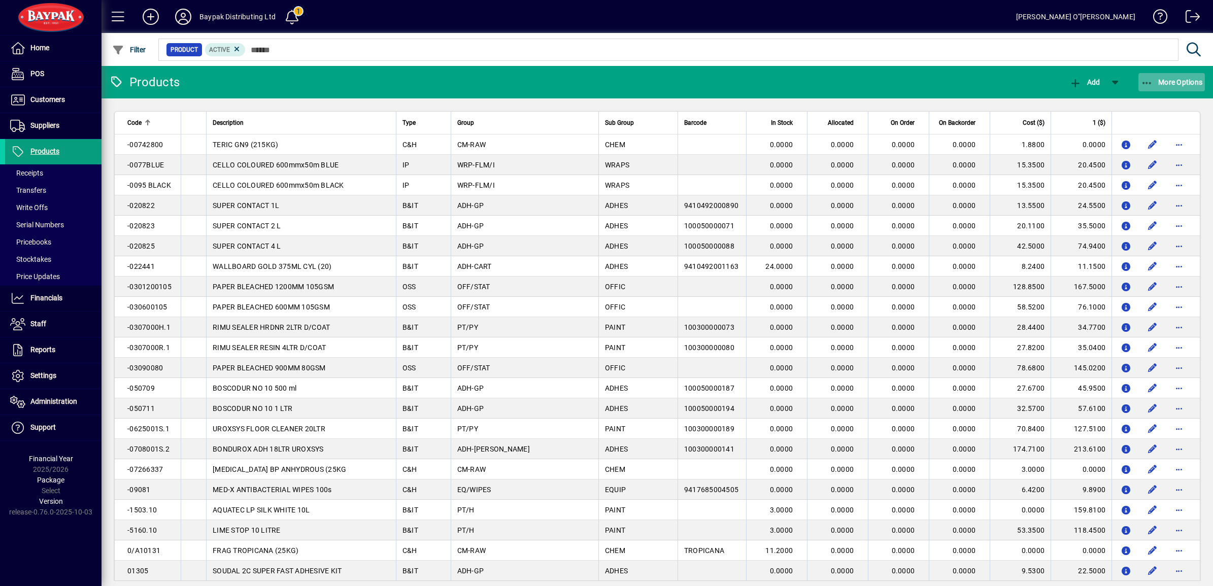
click at [1195, 77] on span "button" at bounding box center [1172, 82] width 67 height 24
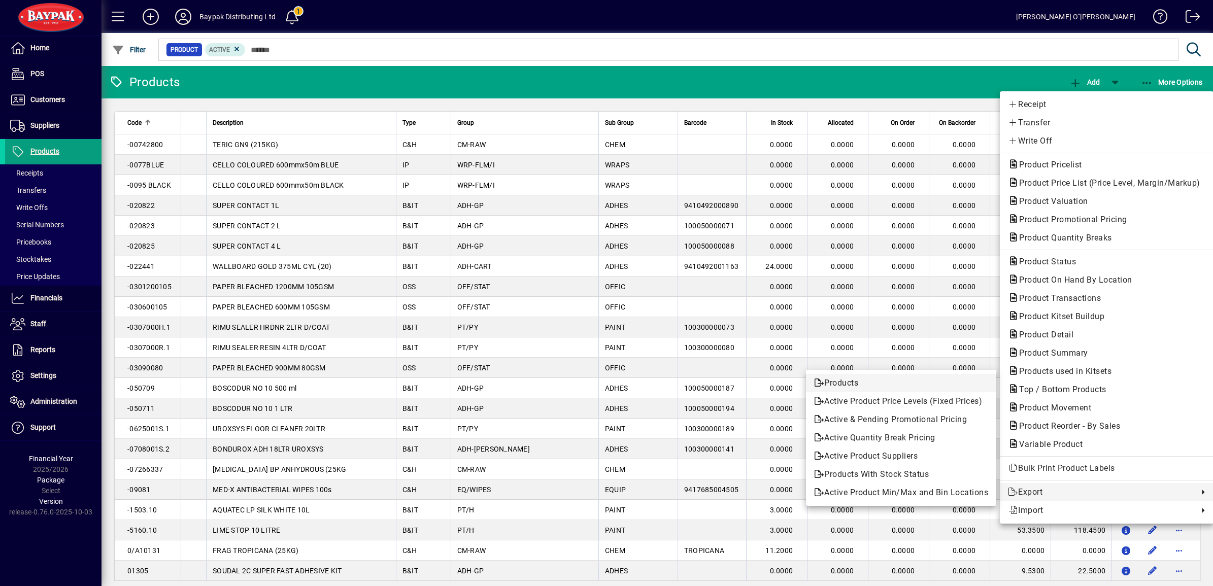
click at [831, 384] on span "Products" at bounding box center [901, 383] width 174 height 12
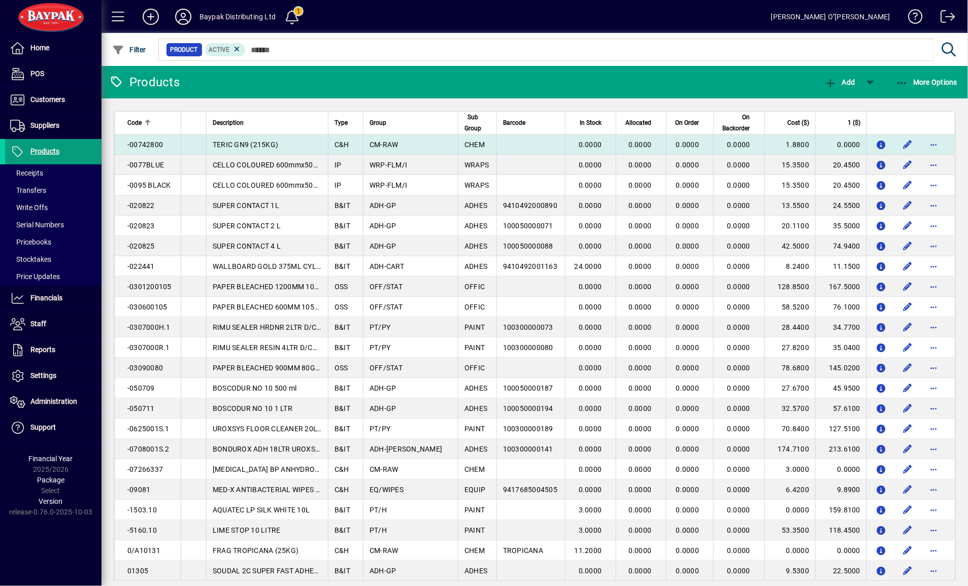
click at [146, 143] on span "-00742800" at bounding box center [145, 145] width 36 height 8
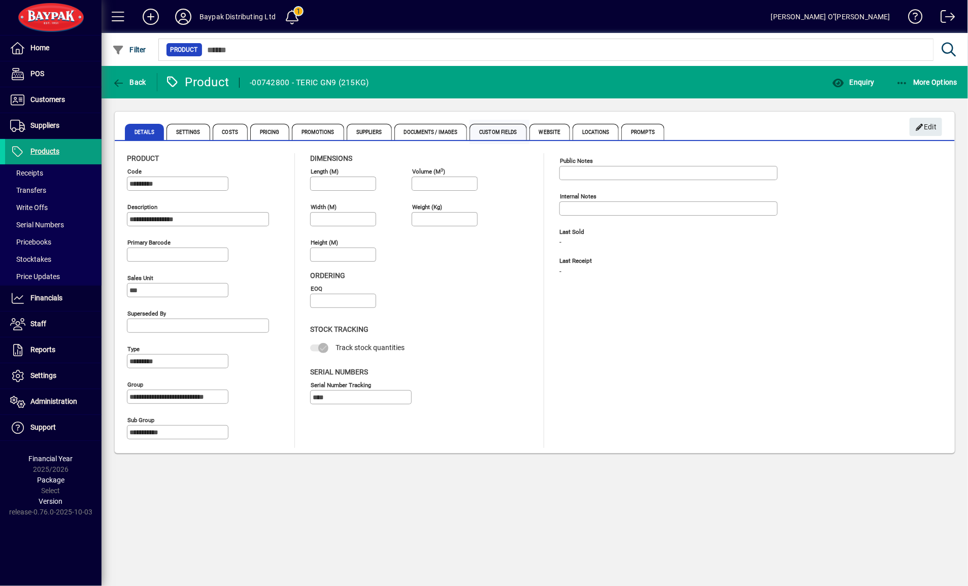
click at [495, 127] on span "Custom Fields" at bounding box center [498, 132] width 57 height 16
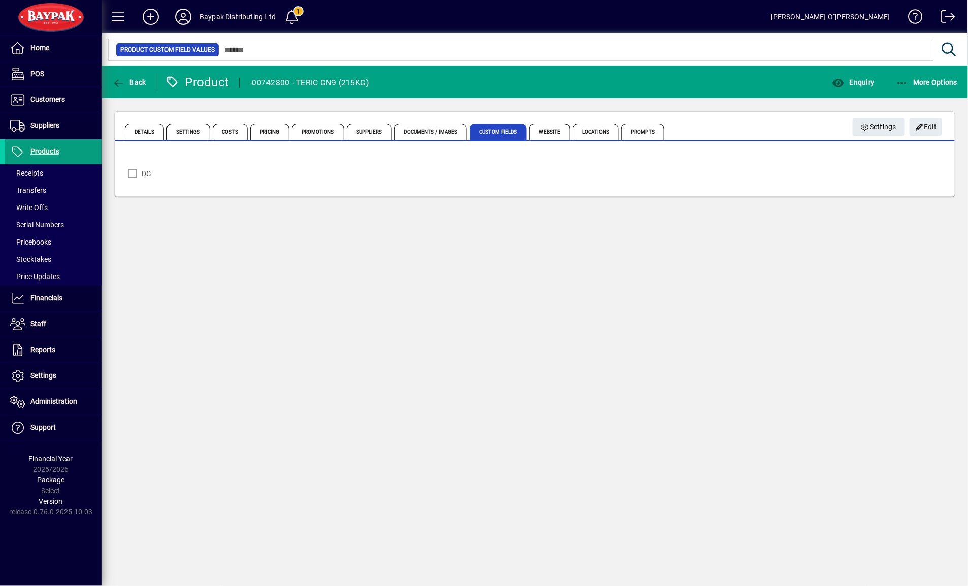
click at [904, 245] on div "Back Product -00742800 - TERIC GN9 (215KG) Enquiry More Options Details Setting…" at bounding box center [535, 326] width 866 height 520
click at [925, 82] on span "More Options" at bounding box center [927, 82] width 62 height 8
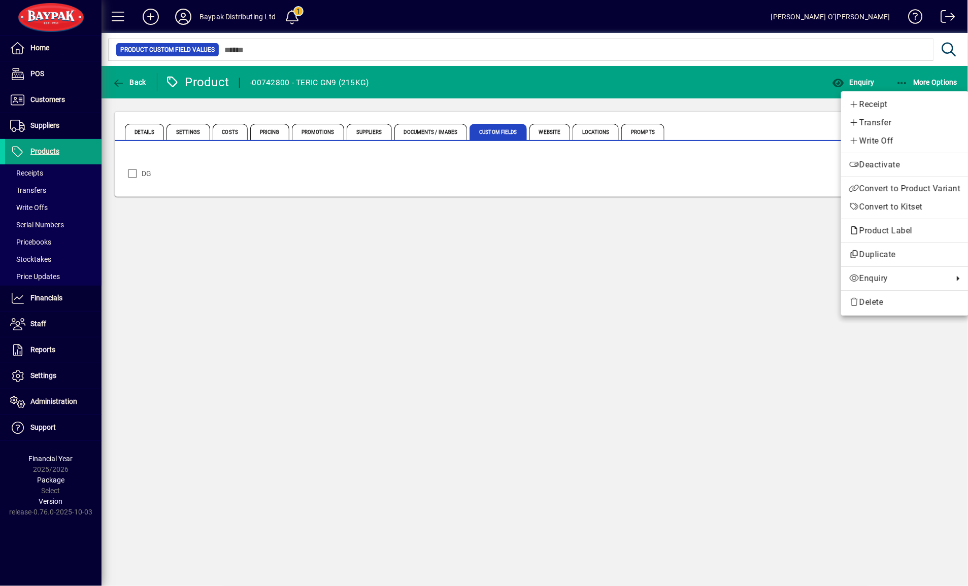
click at [122, 80] on div at bounding box center [484, 293] width 968 height 586
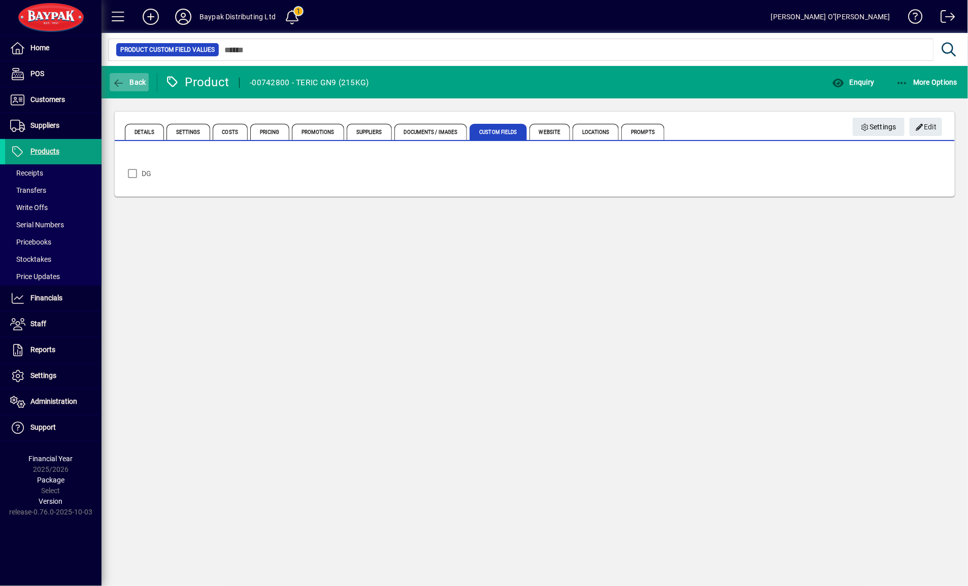
click at [122, 81] on icon "button" at bounding box center [118, 83] width 13 height 10
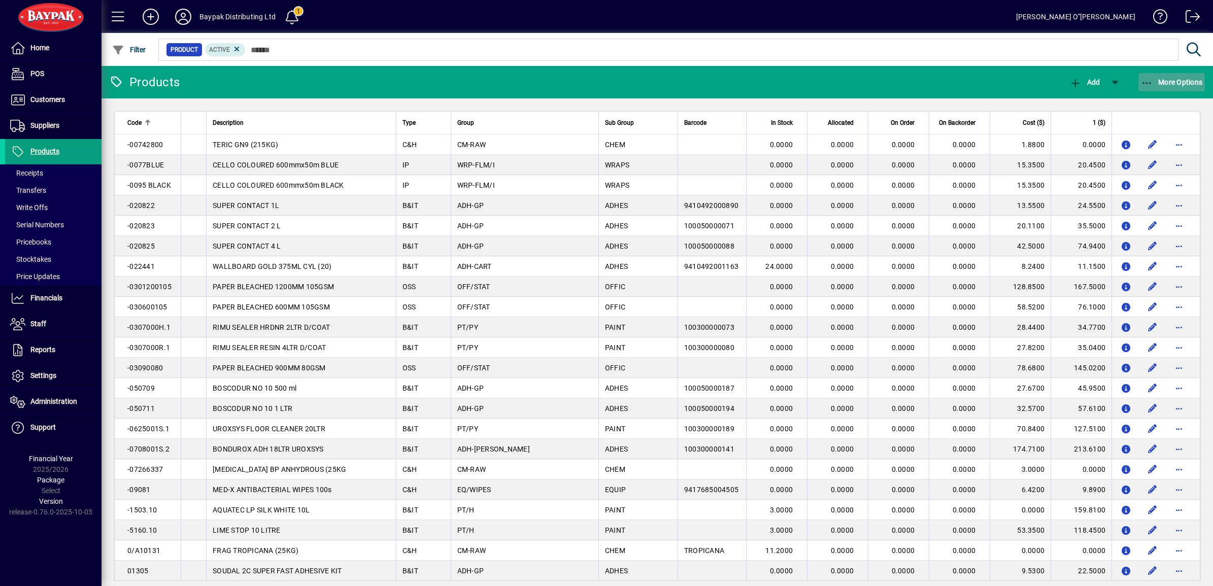
click at [1166, 85] on span "More Options" at bounding box center [1172, 82] width 62 height 8
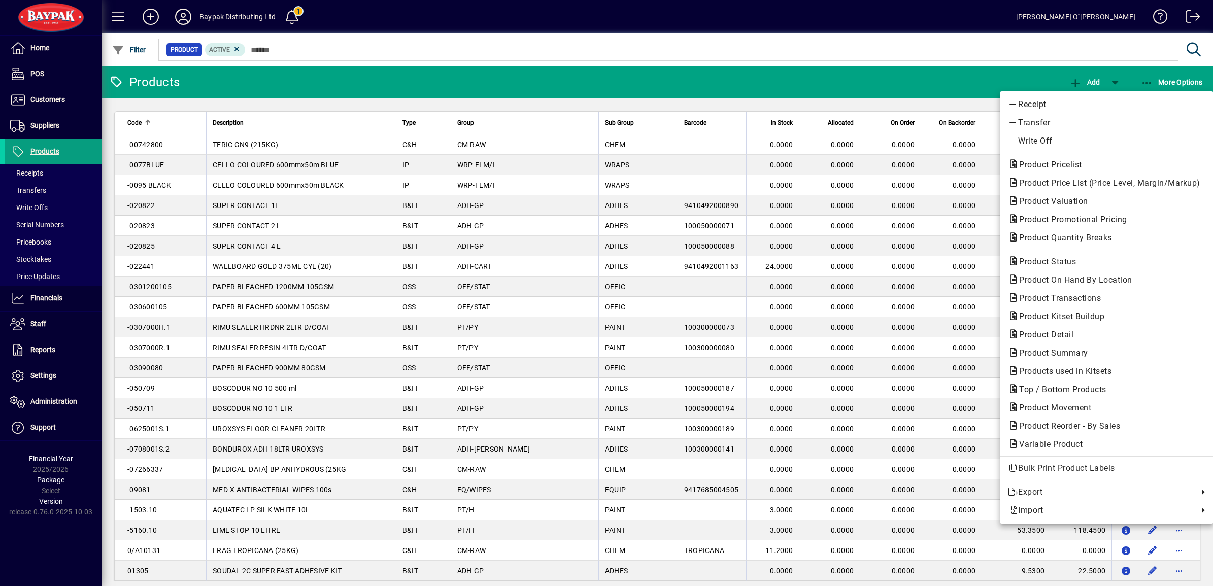
click at [341, 57] on div at bounding box center [606, 293] width 1213 height 586
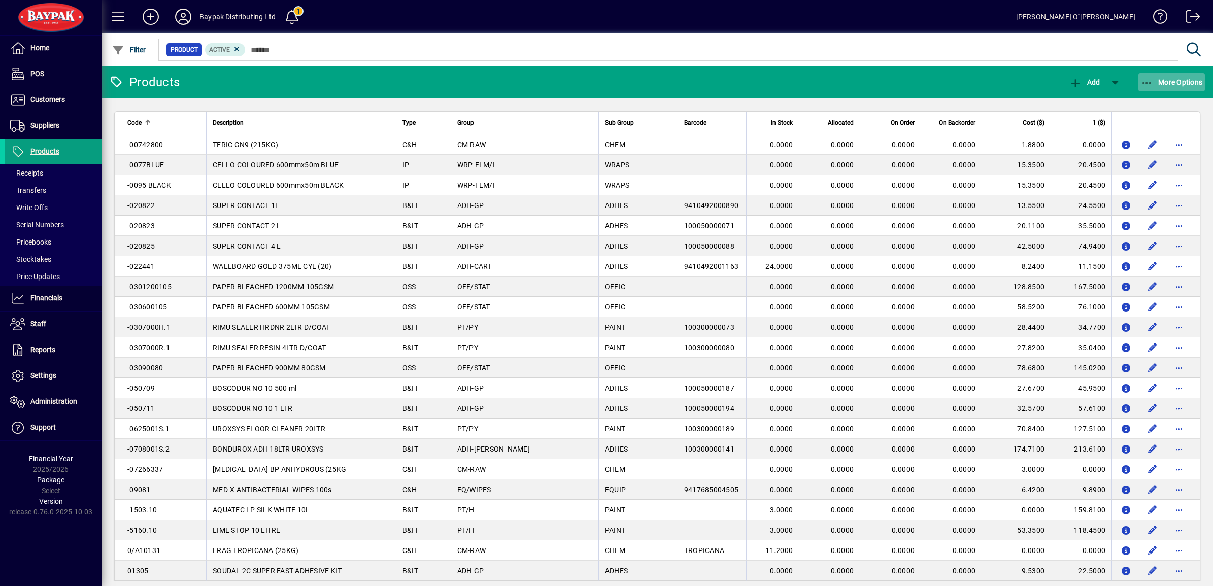
click at [1167, 81] on span "More Options" at bounding box center [1172, 82] width 62 height 8
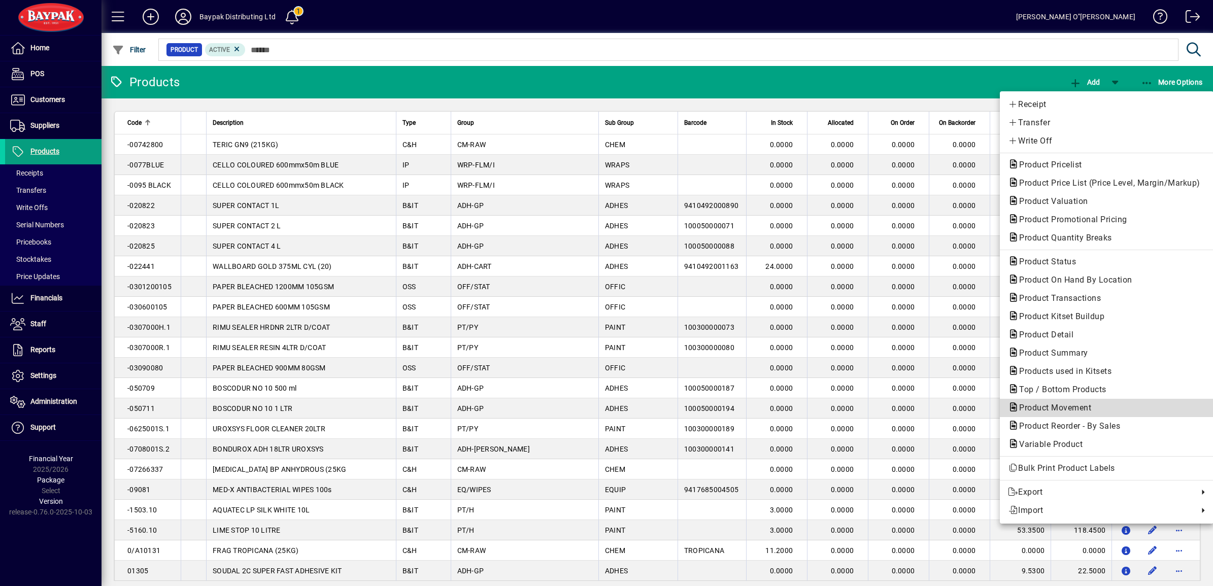
click at [1068, 409] on span "Product Movement" at bounding box center [1052, 408] width 88 height 10
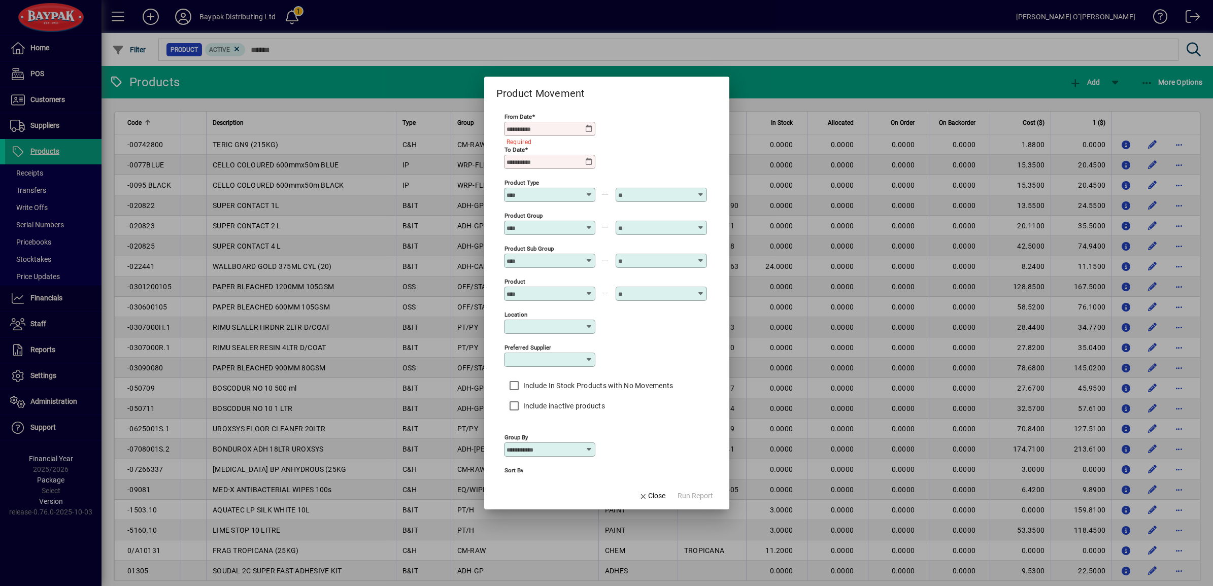
click at [729, 585] on div at bounding box center [606, 293] width 1213 height 586
